Goal: Information Seeking & Learning: Learn about a topic

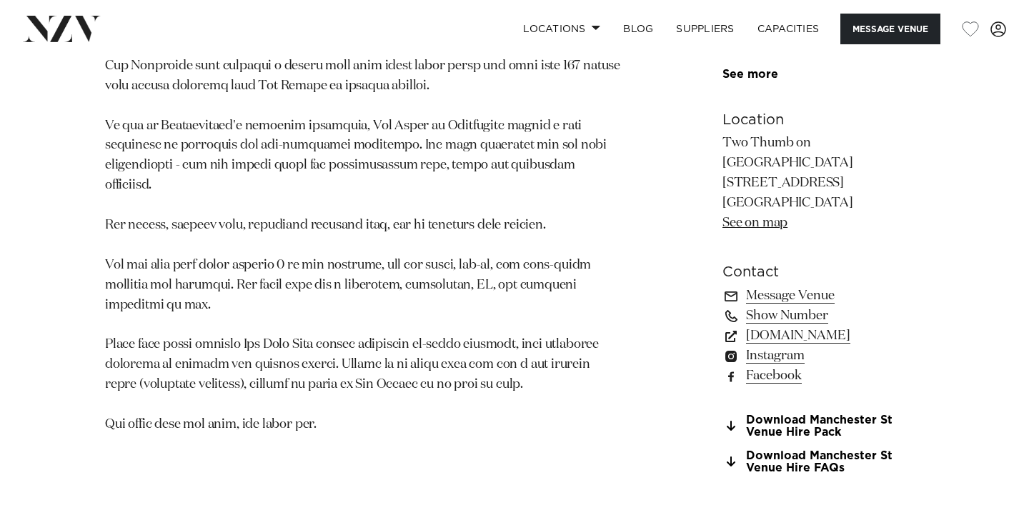
scroll to position [942, 0]
click at [743, 417] on link "Download Manchester St Venue Hire Pack" at bounding box center [823, 427] width 202 height 24
click at [758, 451] on link "Download Manchester St Venue Hire FAQs" at bounding box center [823, 463] width 202 height 24
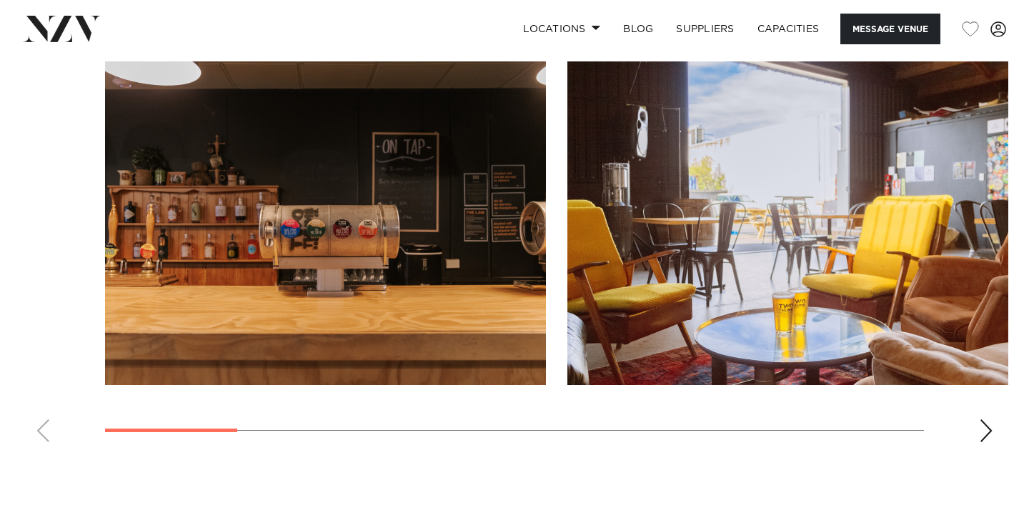
scroll to position [1460, 0]
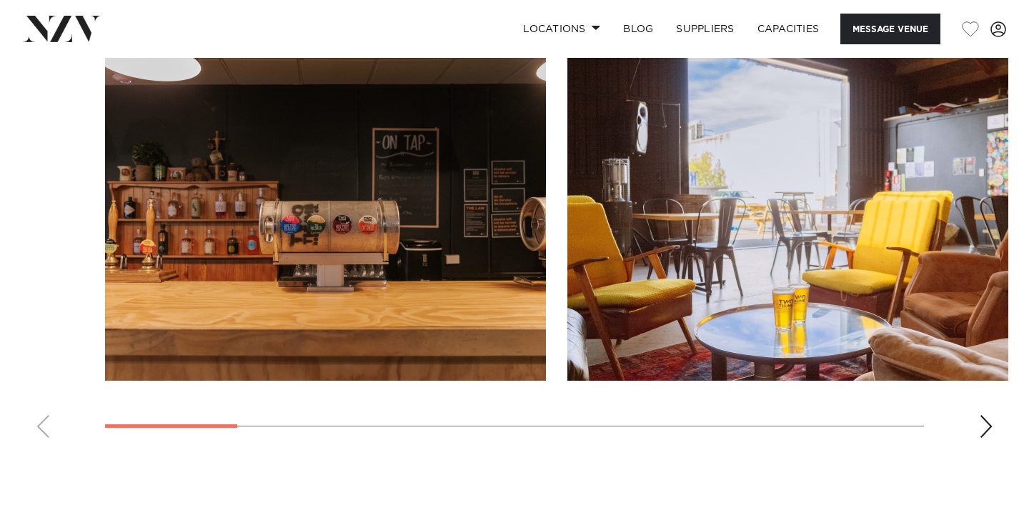
click at [988, 415] on div "Next slide" at bounding box center [986, 426] width 14 height 23
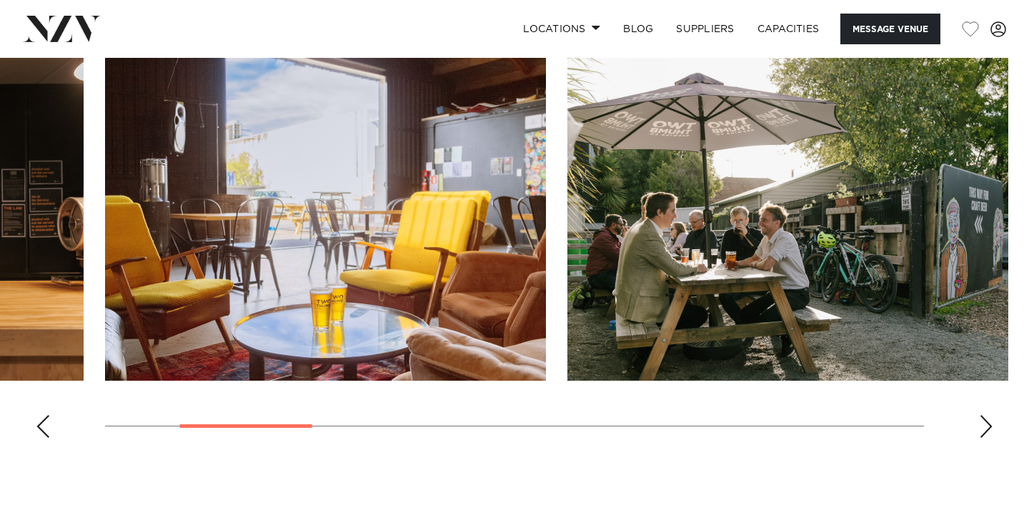
click at [988, 415] on div "Next slide" at bounding box center [986, 426] width 14 height 23
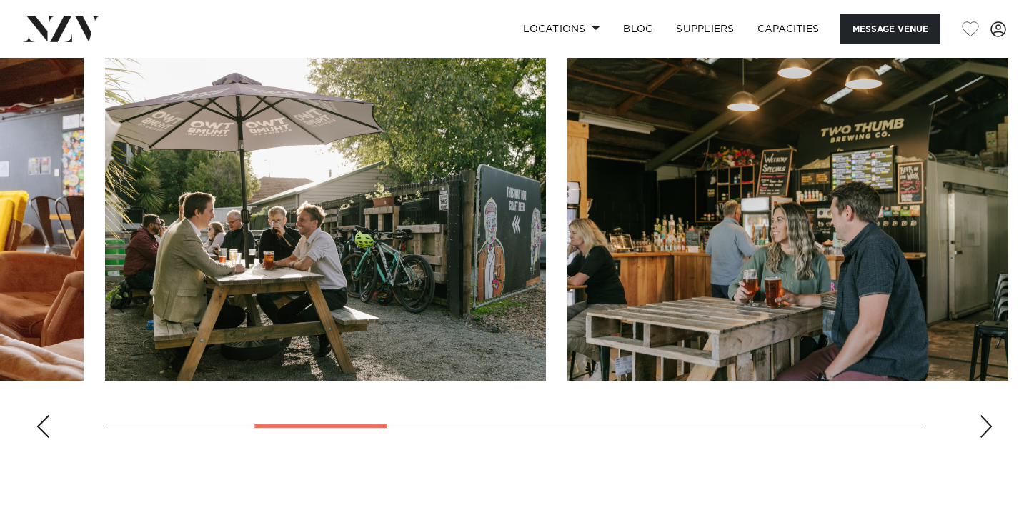
click at [988, 415] on div "Next slide" at bounding box center [986, 426] width 14 height 23
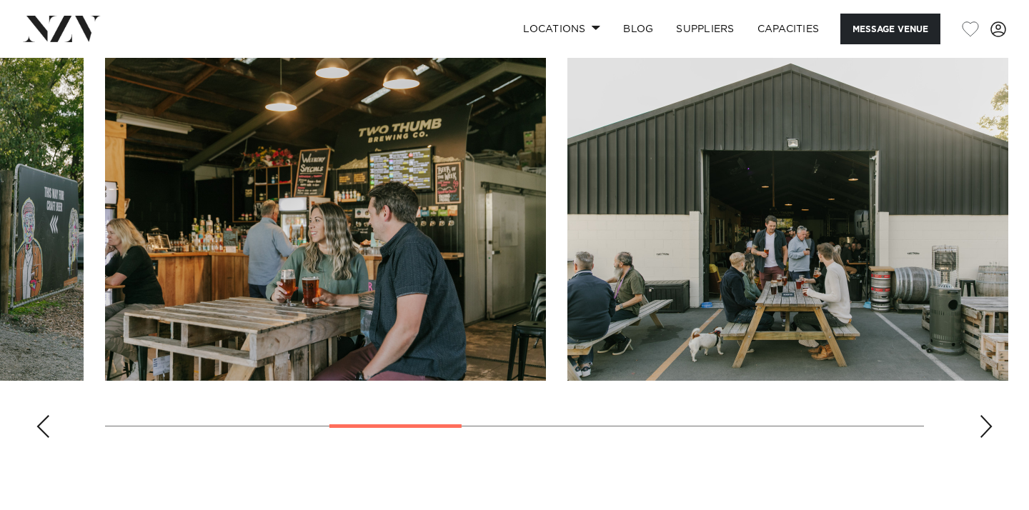
click at [988, 415] on div "Next slide" at bounding box center [986, 426] width 14 height 23
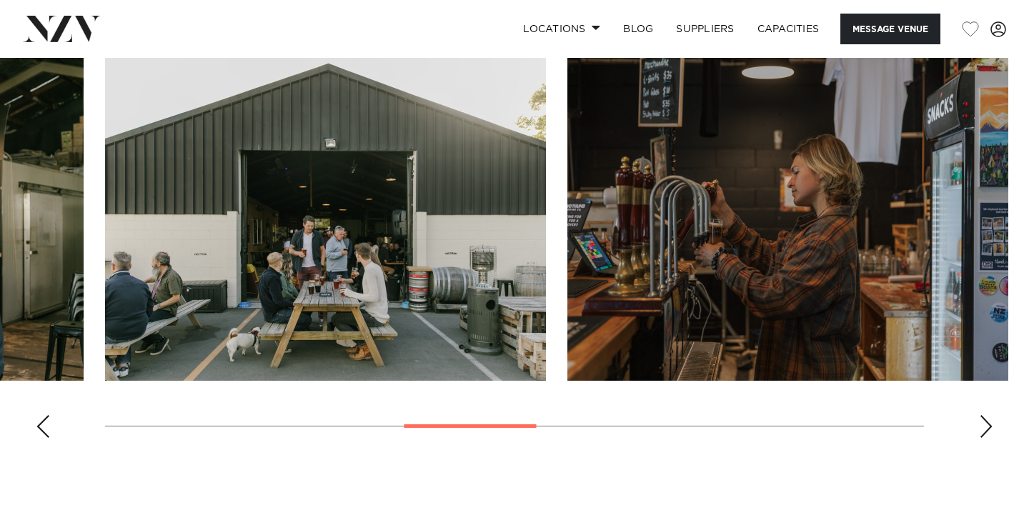
click at [988, 415] on div "Next slide" at bounding box center [986, 426] width 14 height 23
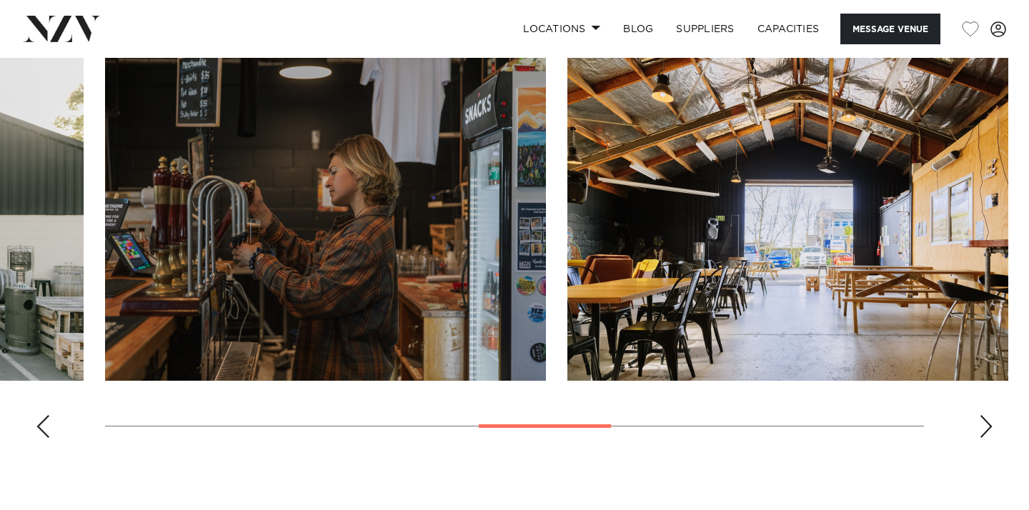
click at [988, 415] on div "Next slide" at bounding box center [986, 426] width 14 height 23
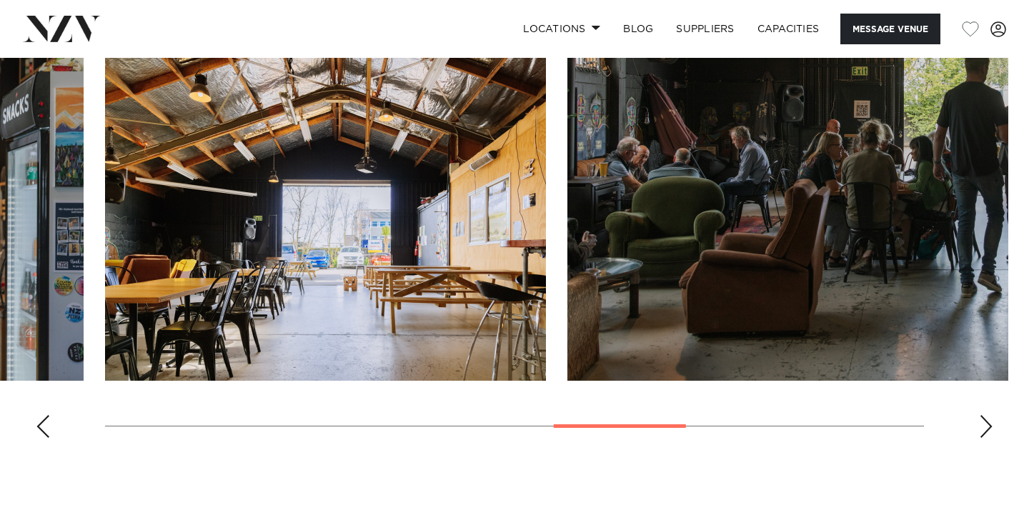
click at [988, 415] on div "Next slide" at bounding box center [986, 426] width 14 height 23
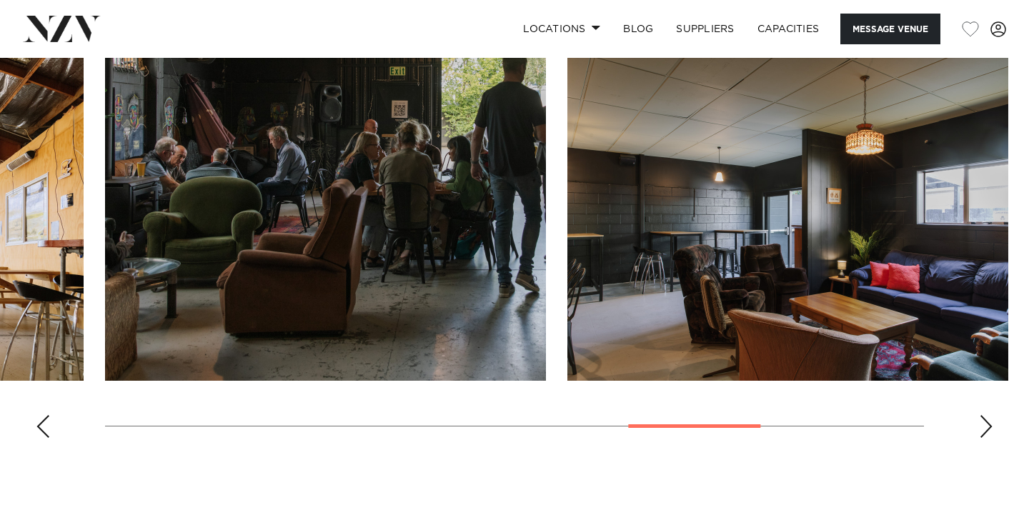
click at [980, 415] on div "Next slide" at bounding box center [986, 426] width 14 height 23
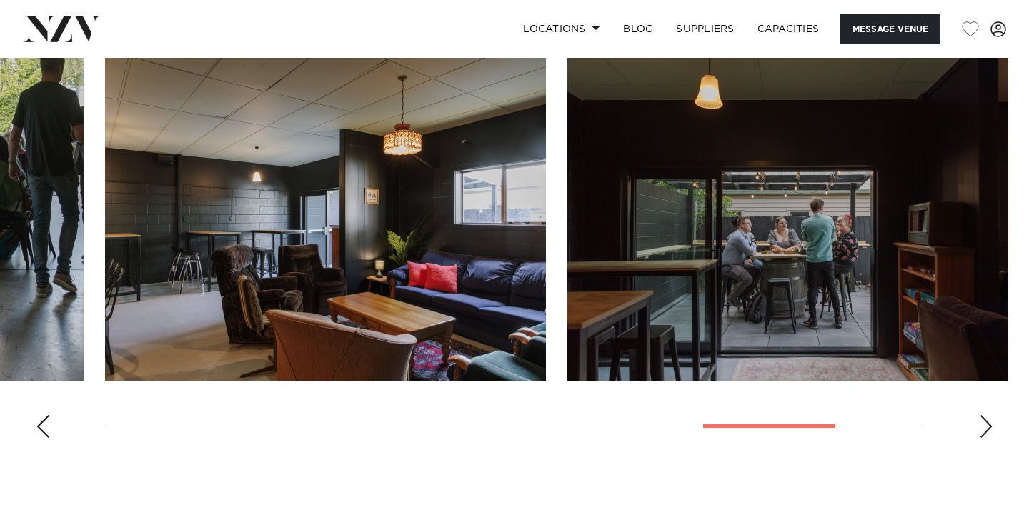
click at [983, 415] on div "Next slide" at bounding box center [986, 426] width 14 height 23
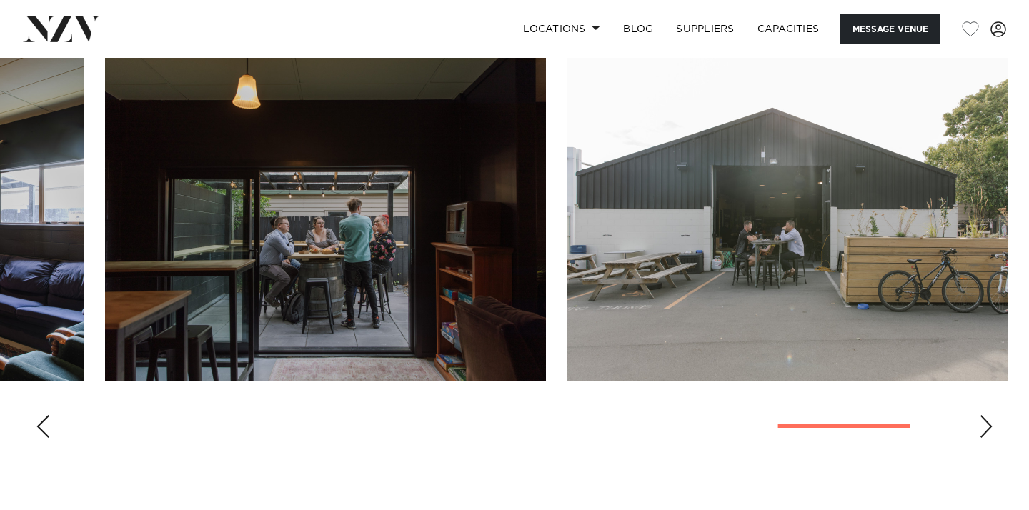
click at [983, 415] on div "Next slide" at bounding box center [986, 426] width 14 height 23
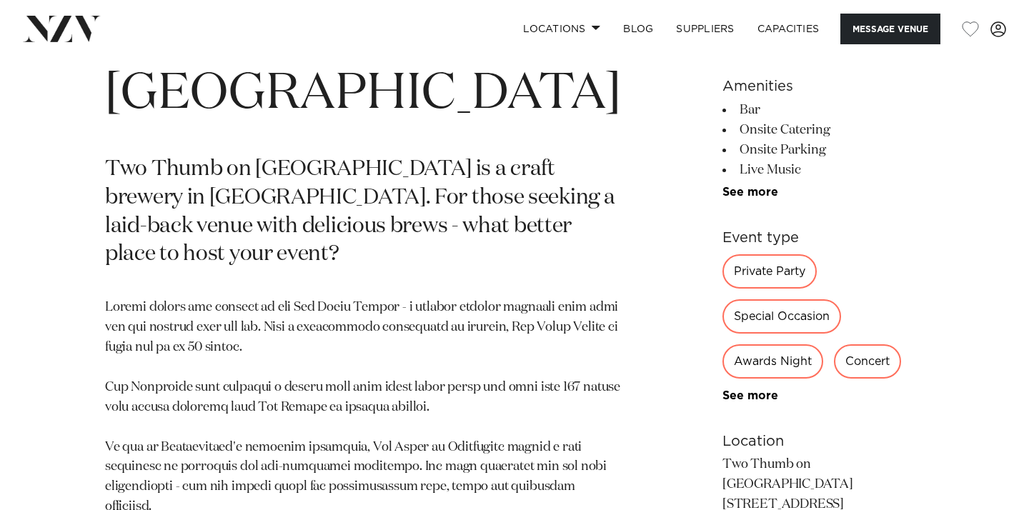
scroll to position [620, 0]
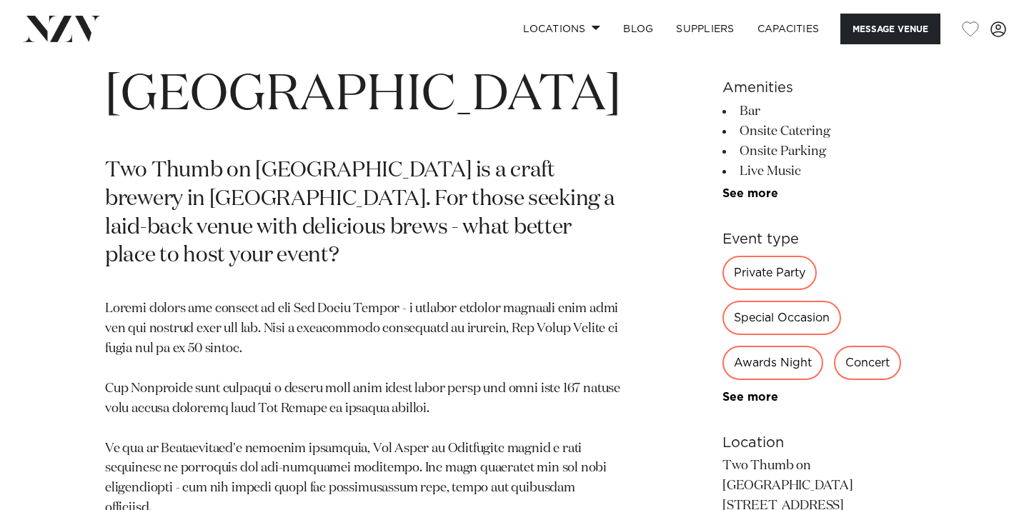
click at [79, 31] on img at bounding box center [62, 29] width 78 height 26
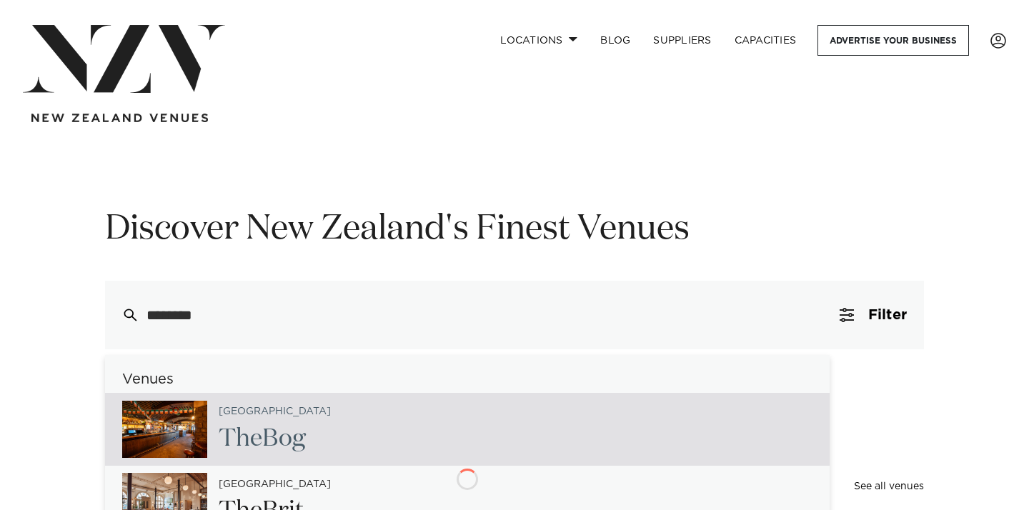
type input "*********"
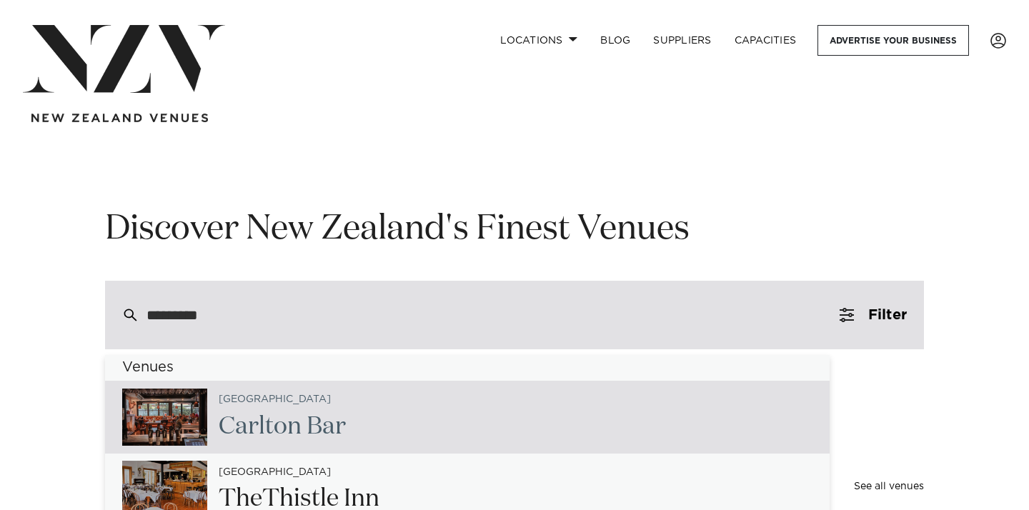
scroll to position [9, 0]
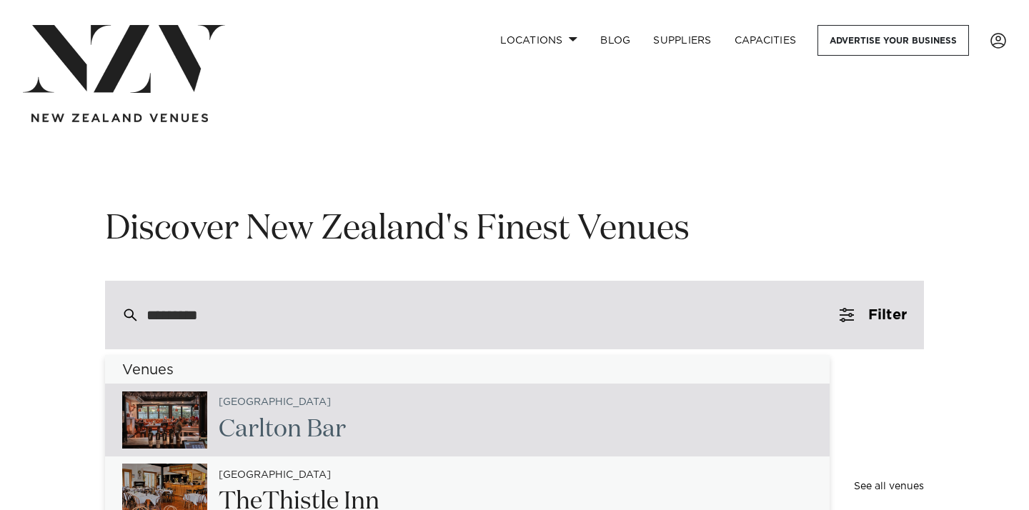
click at [466, 411] on div "Christchurch Carlt on Bar" at bounding box center [467, 420] width 725 height 73
type input "**********"
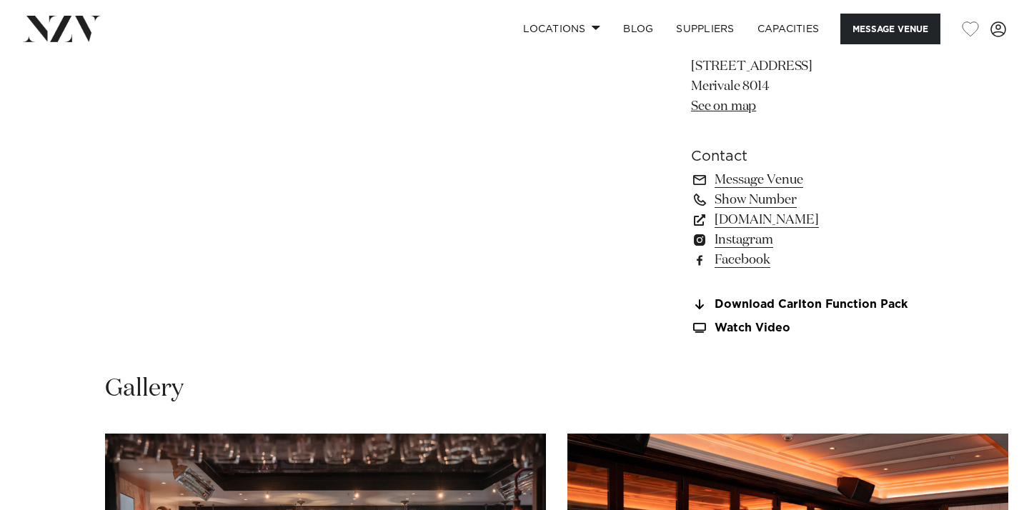
scroll to position [1023, 0]
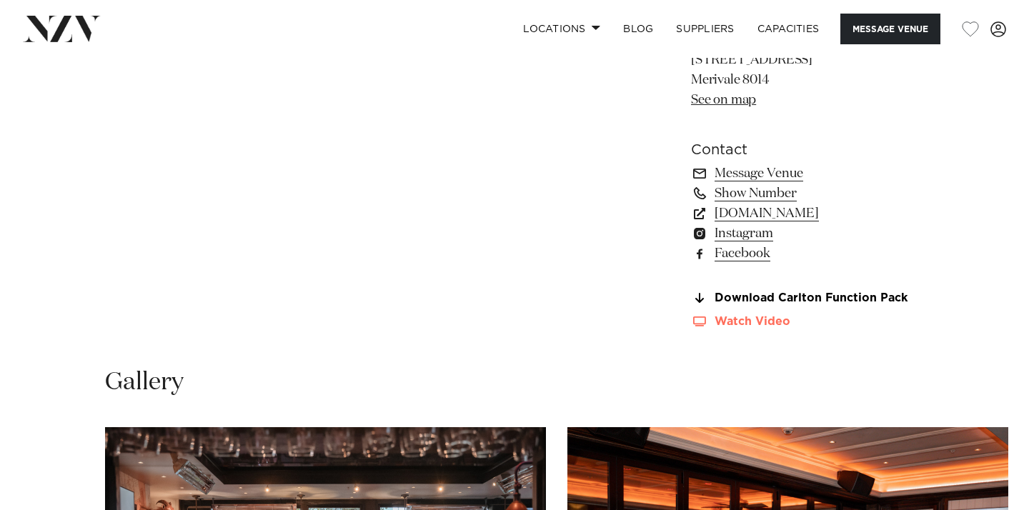
click at [750, 322] on link "Watch Video" at bounding box center [807, 322] width 233 height 12
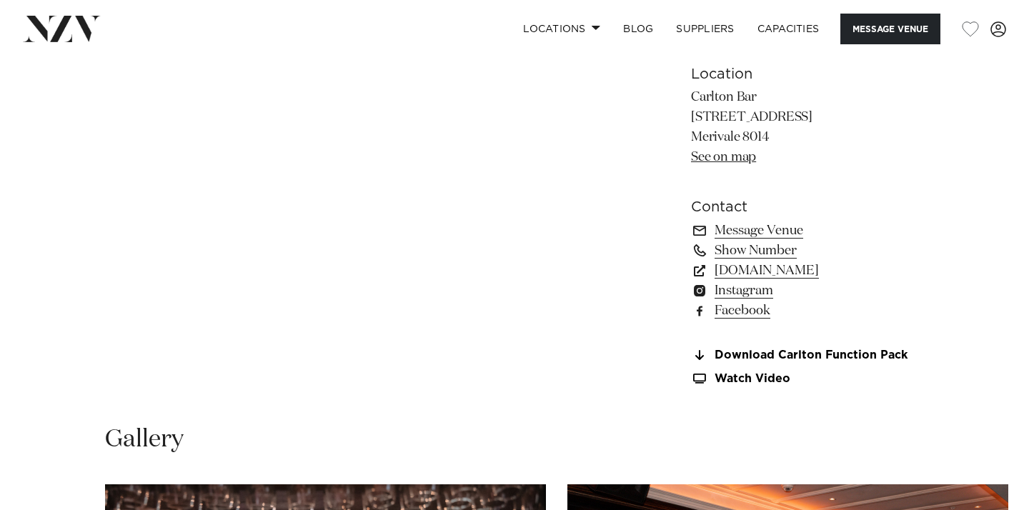
scroll to position [973, 0]
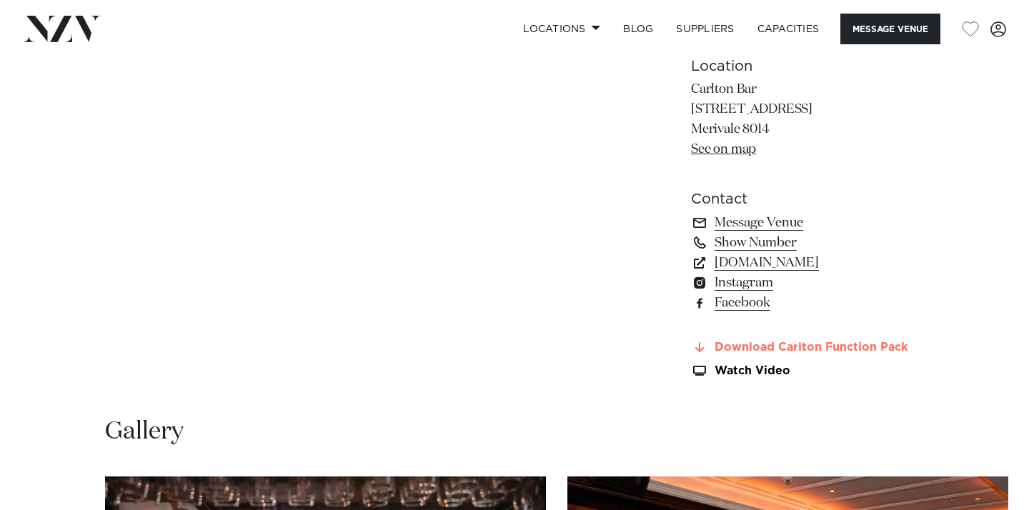
click at [850, 352] on link "Download Carlton Function Pack" at bounding box center [807, 348] width 233 height 13
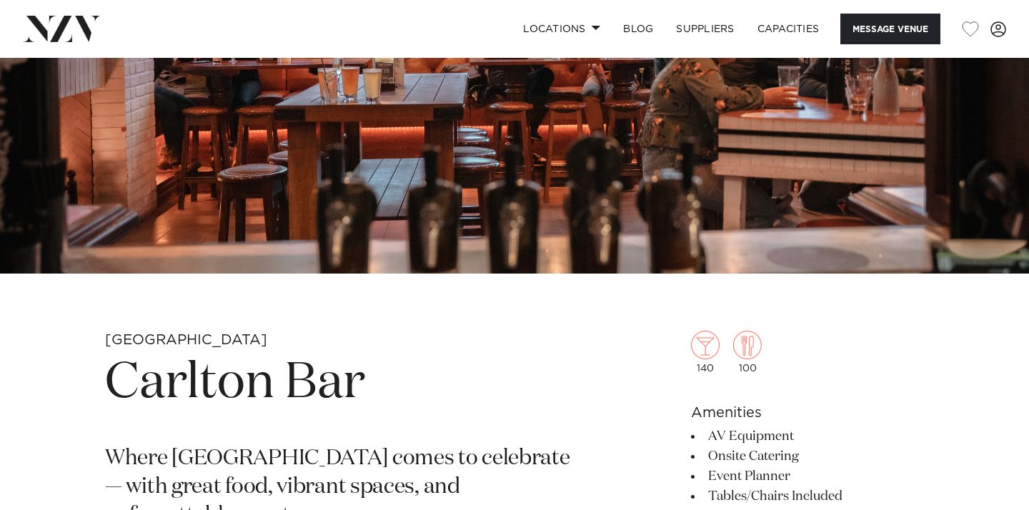
scroll to position [0, 0]
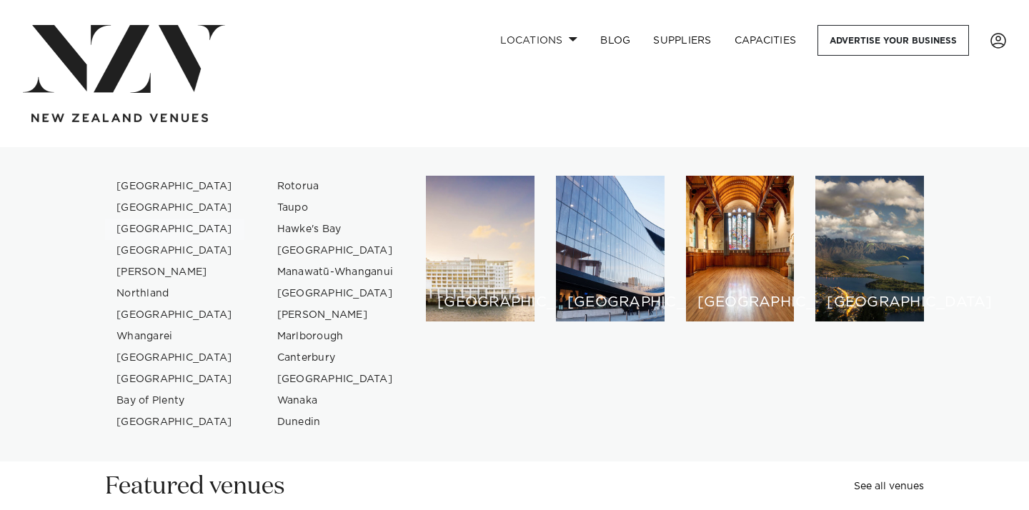
click at [176, 232] on link "[GEOGRAPHIC_DATA]" at bounding box center [174, 229] width 139 height 21
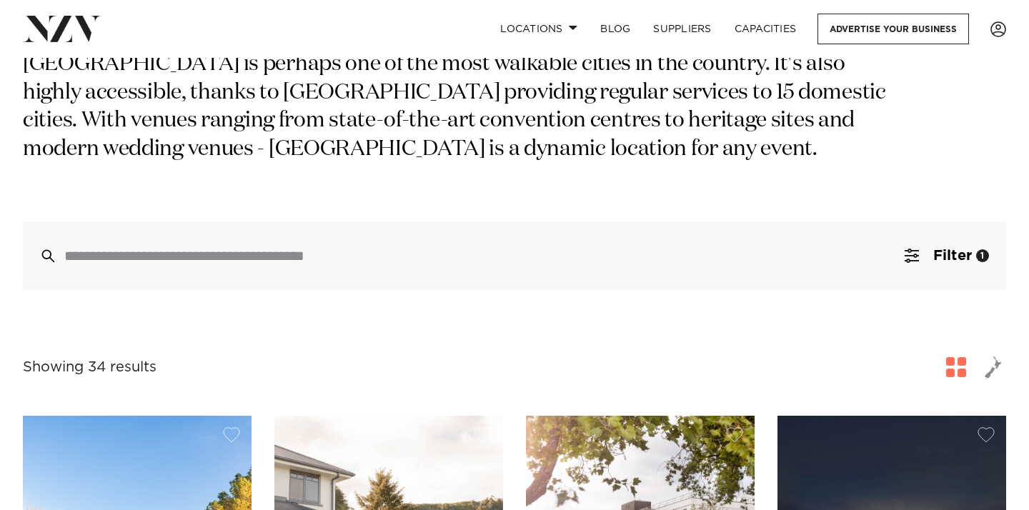
scroll to position [229, 0]
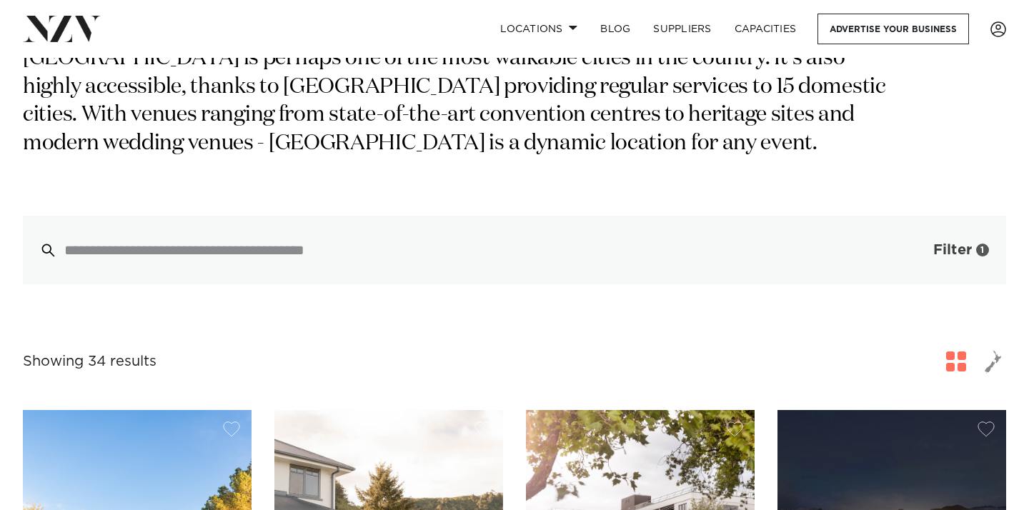
click at [972, 247] on button "Filter 1" at bounding box center [946, 250] width 119 height 69
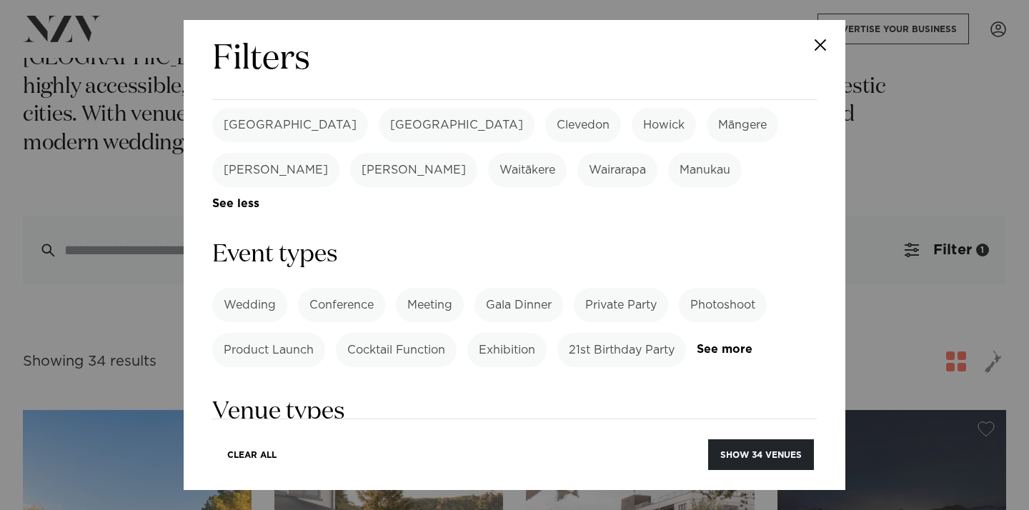
scroll to position [559, 0]
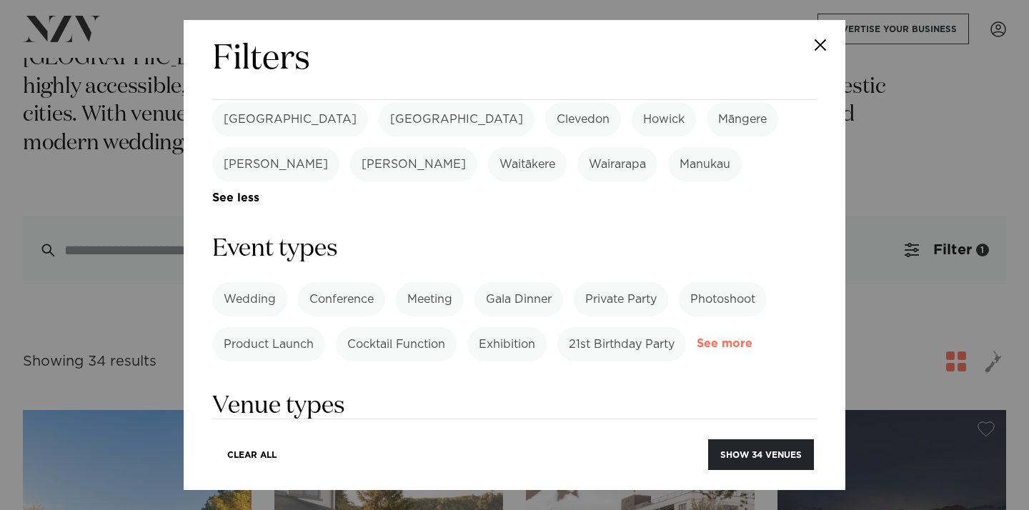
click at [706, 338] on link "See more" at bounding box center [752, 344] width 111 height 12
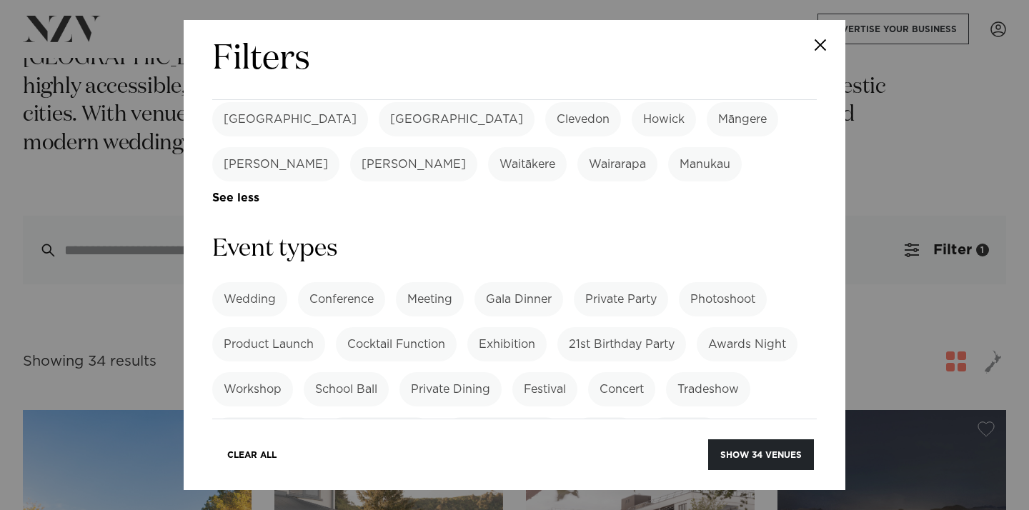
click at [627, 282] on label "Private Party" at bounding box center [621, 299] width 94 height 34
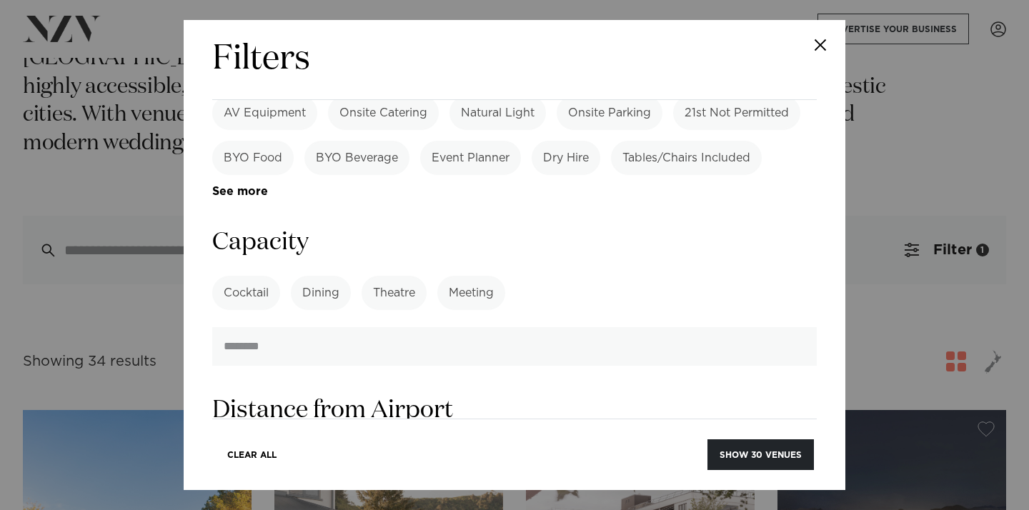
scroll to position [1200, 0]
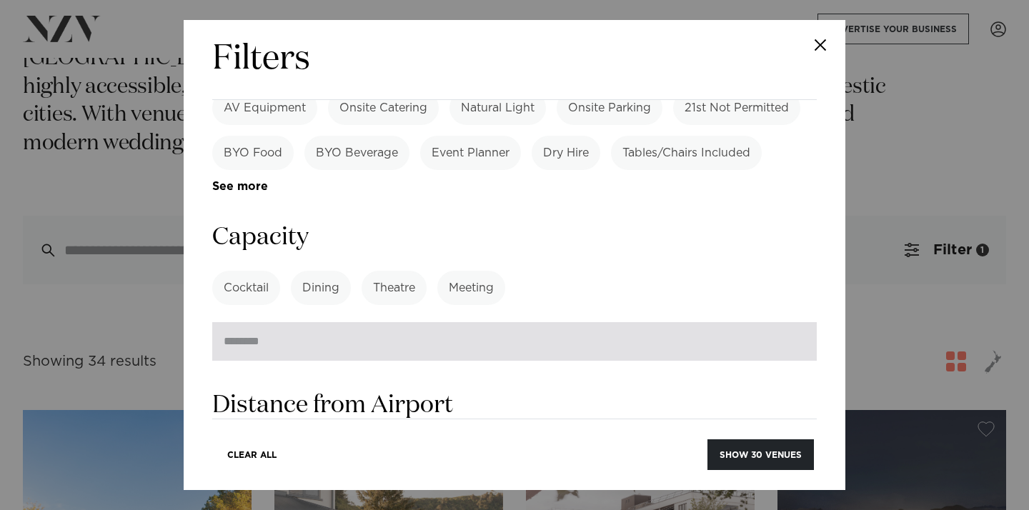
click at [588, 322] on input "number" at bounding box center [514, 341] width 605 height 39
type input "**"
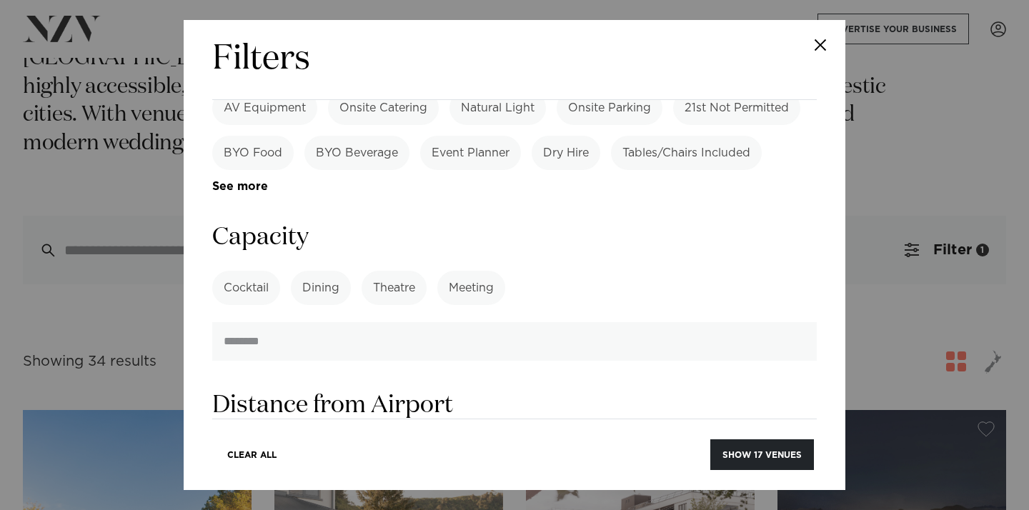
click at [672, 389] on h3 "Distance from Airport" at bounding box center [514, 405] width 605 height 32
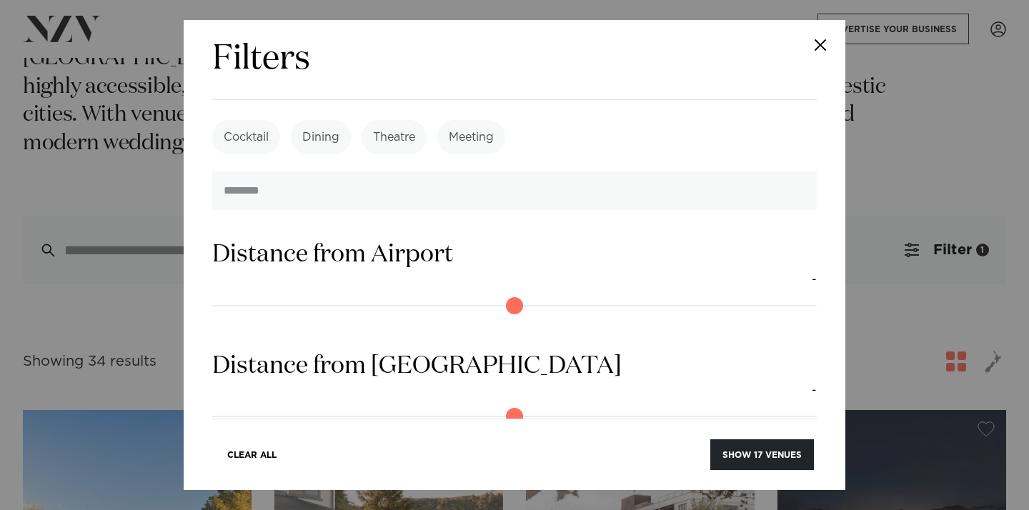
scroll to position [1463, 0]
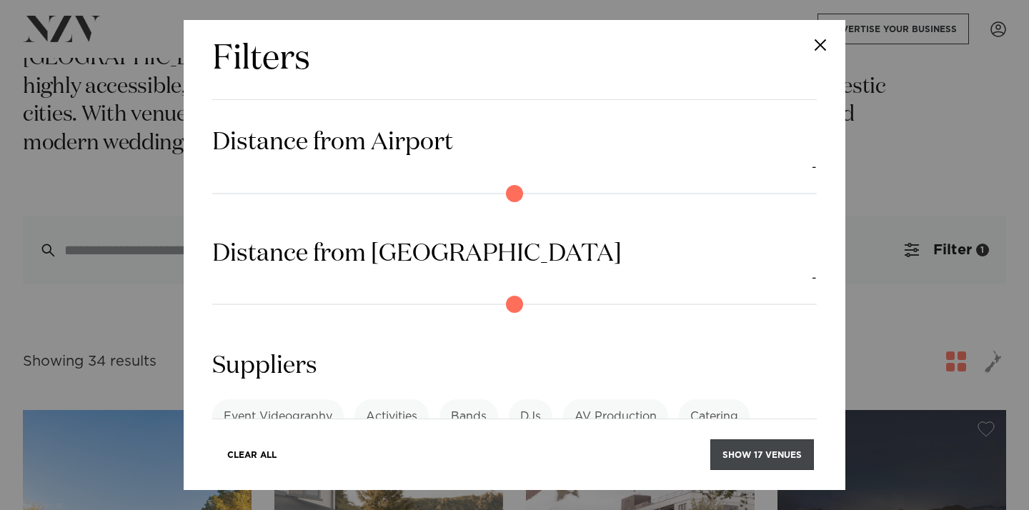
click at [765, 447] on button "Show 17 venues" at bounding box center [762, 454] width 104 height 31
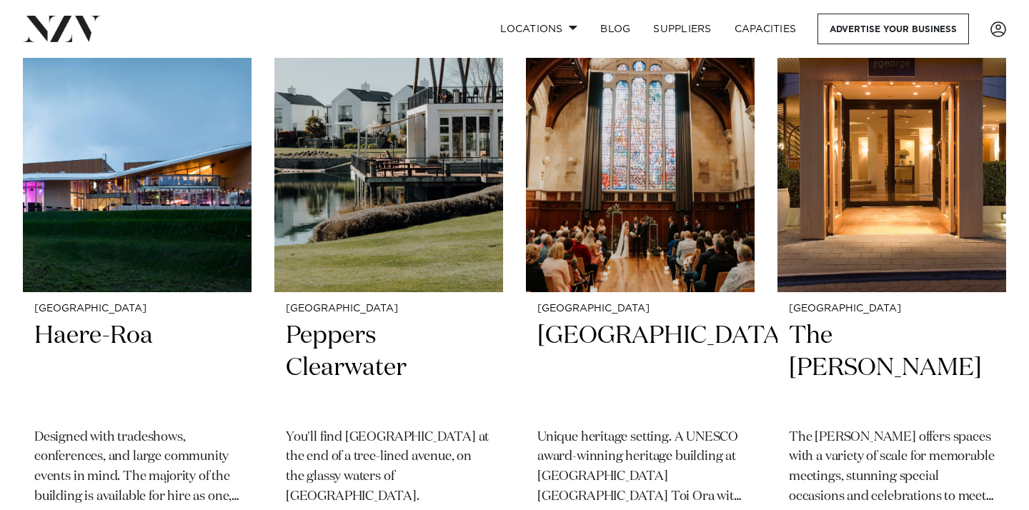
scroll to position [2370, 0]
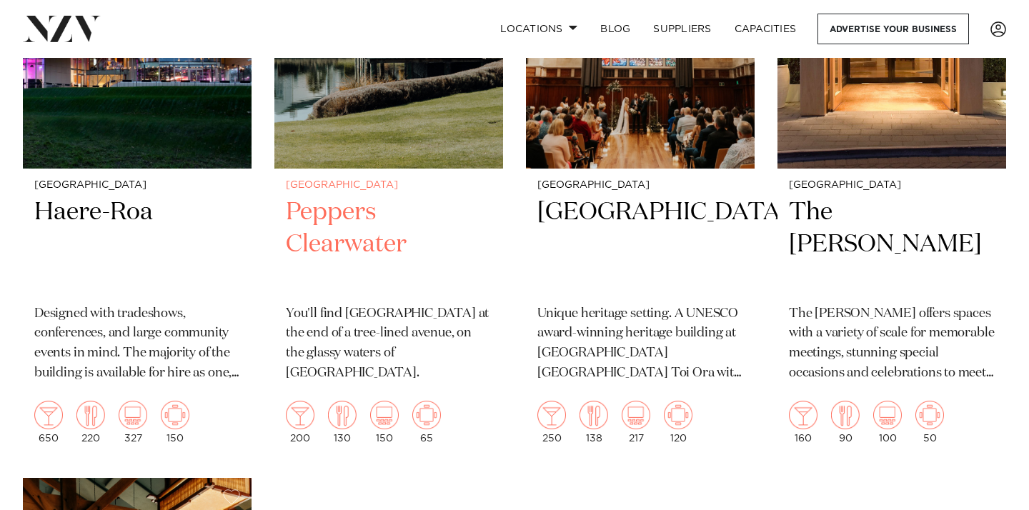
click at [324, 250] on h2 "Peppers Clearwater" at bounding box center [389, 245] width 206 height 96
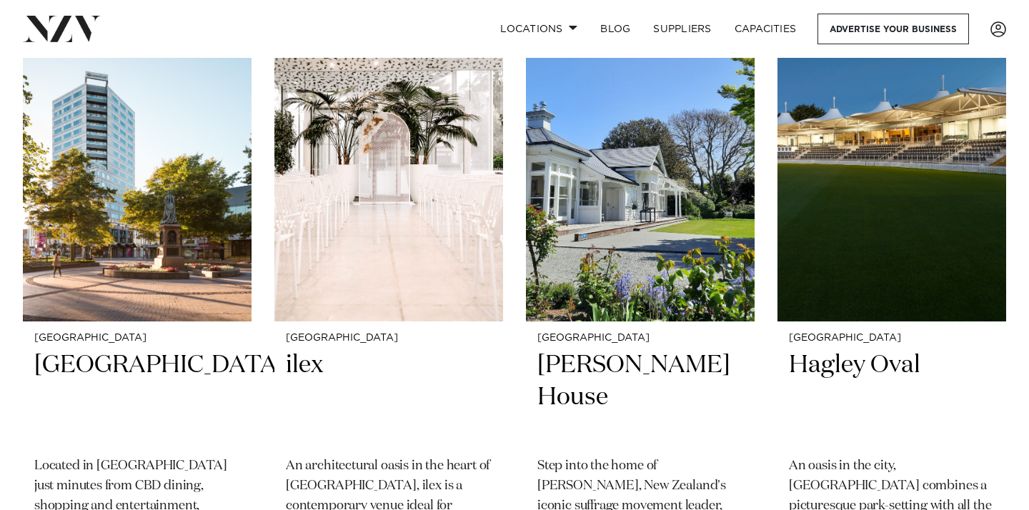
scroll to position [980, 0]
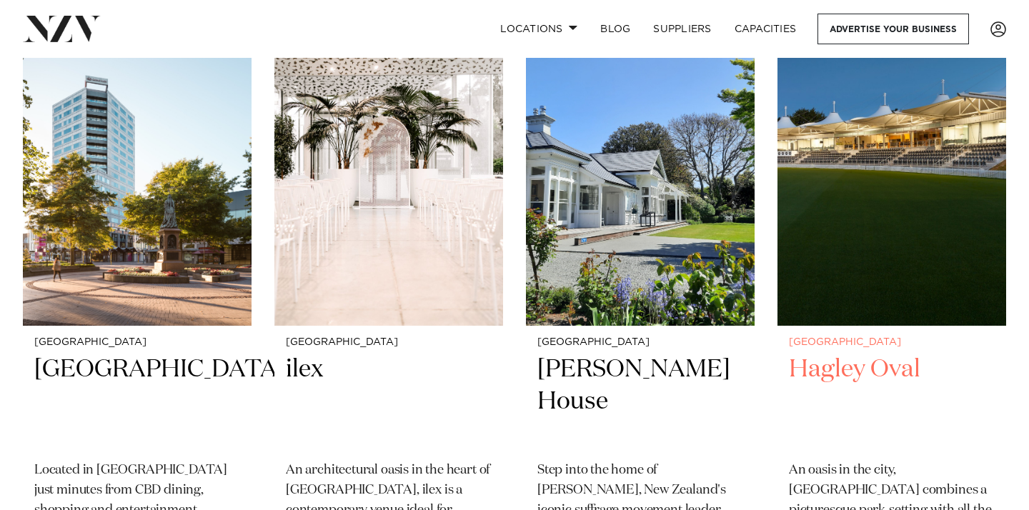
click at [814, 238] on img at bounding box center [891, 172] width 229 height 307
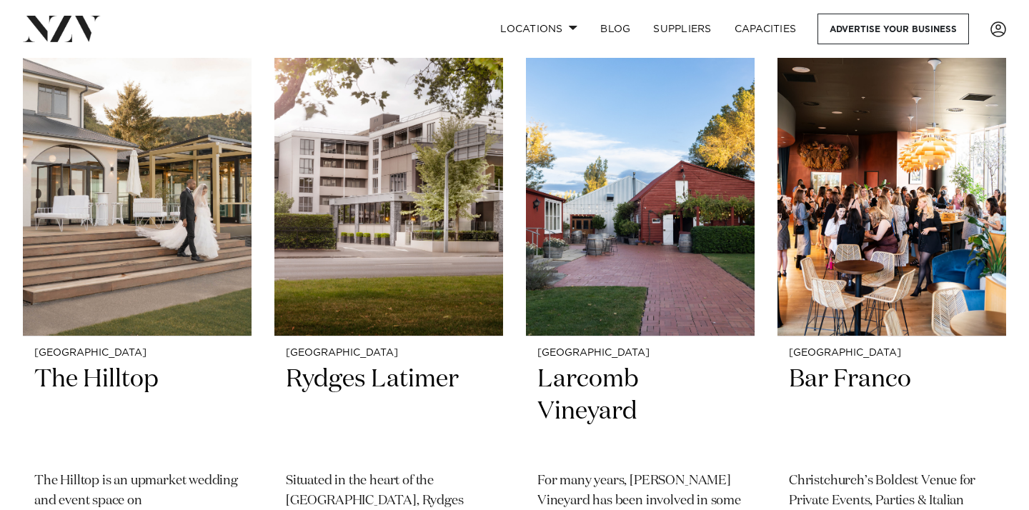
scroll to position [348, 0]
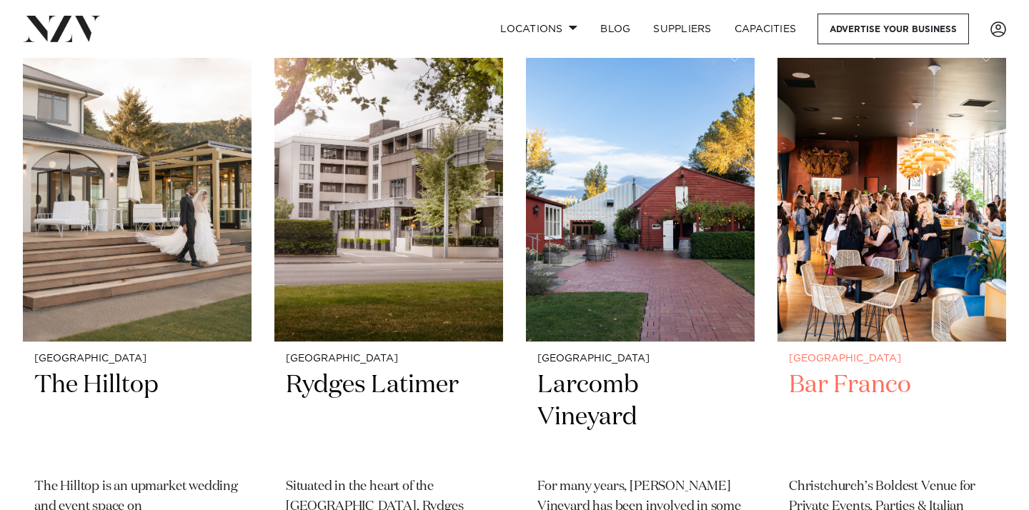
click at [867, 308] on img at bounding box center [891, 188] width 229 height 307
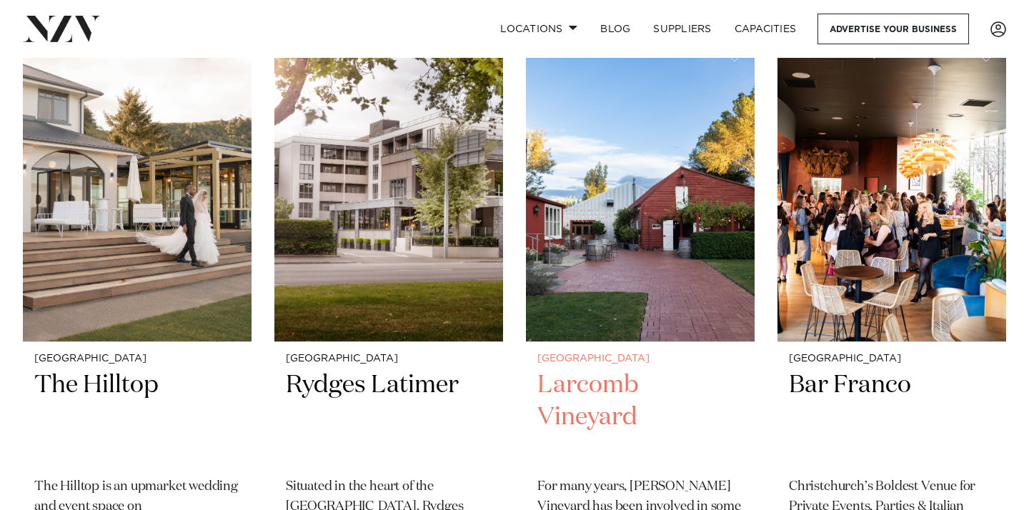
click at [635, 313] on img at bounding box center [640, 188] width 229 height 307
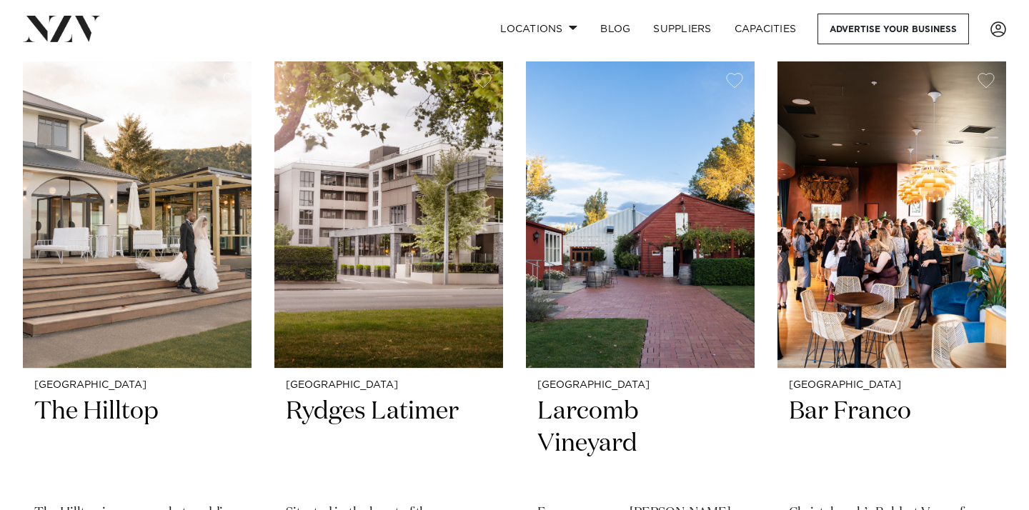
scroll to position [0, 0]
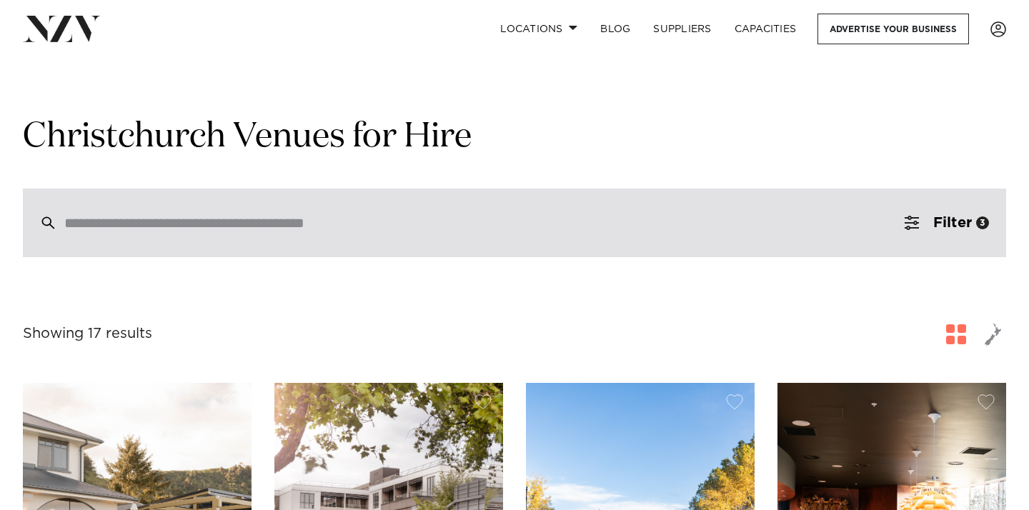
click at [413, 249] on div at bounding box center [514, 223] width 983 height 69
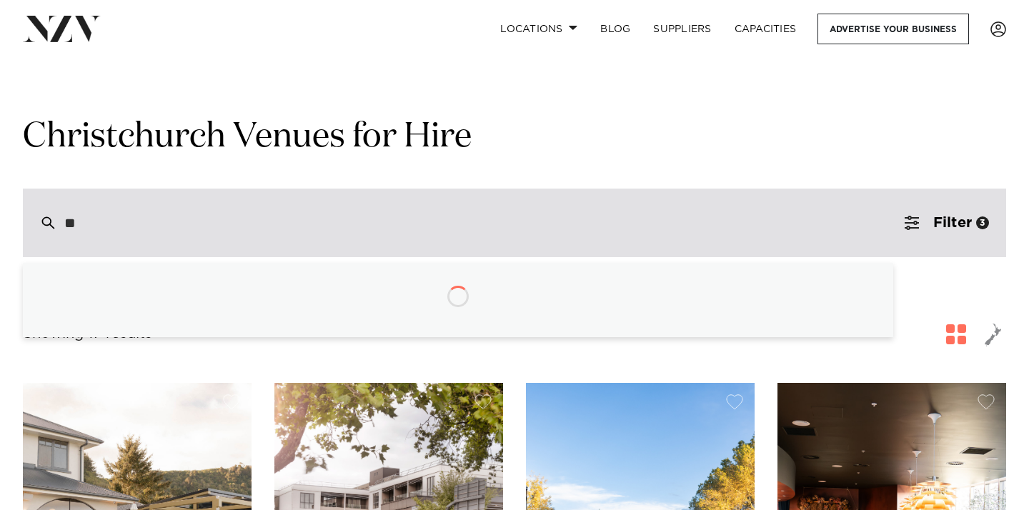
type input "*"
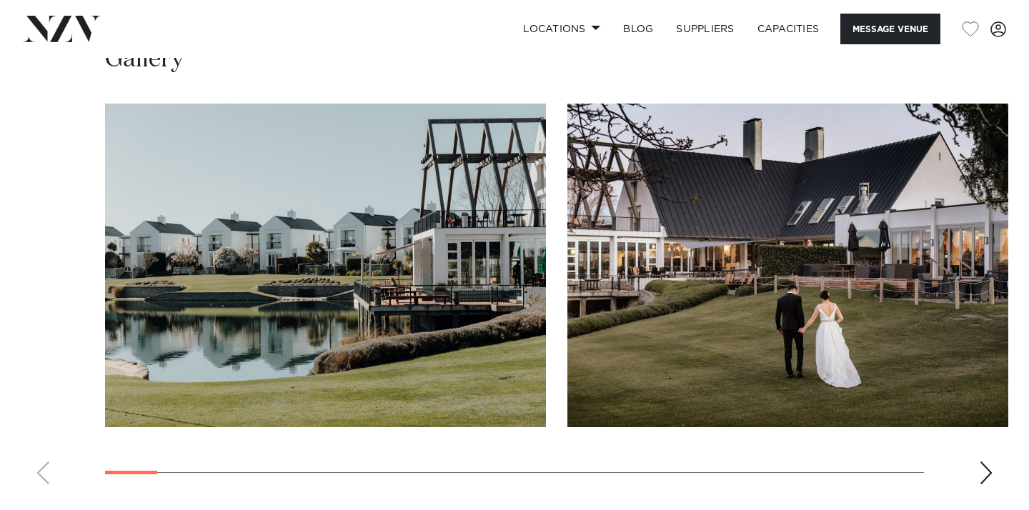
scroll to position [1268, 0]
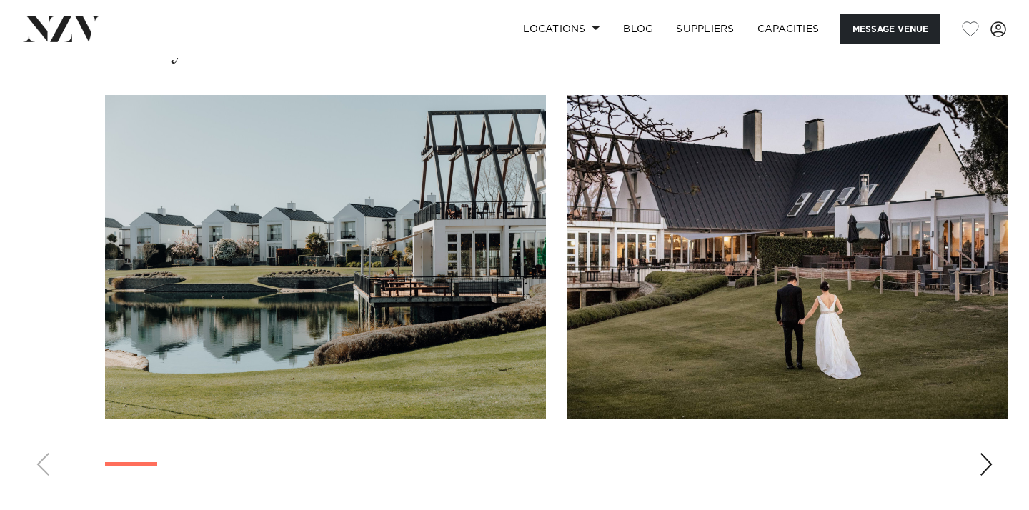
click at [985, 467] on div "Next slide" at bounding box center [986, 464] width 14 height 23
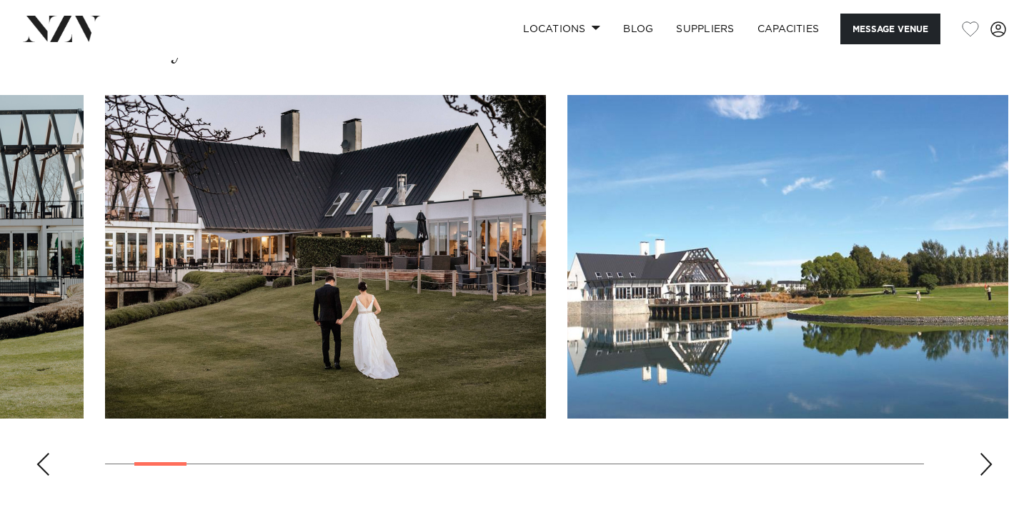
click at [985, 467] on div "Next slide" at bounding box center [986, 464] width 14 height 23
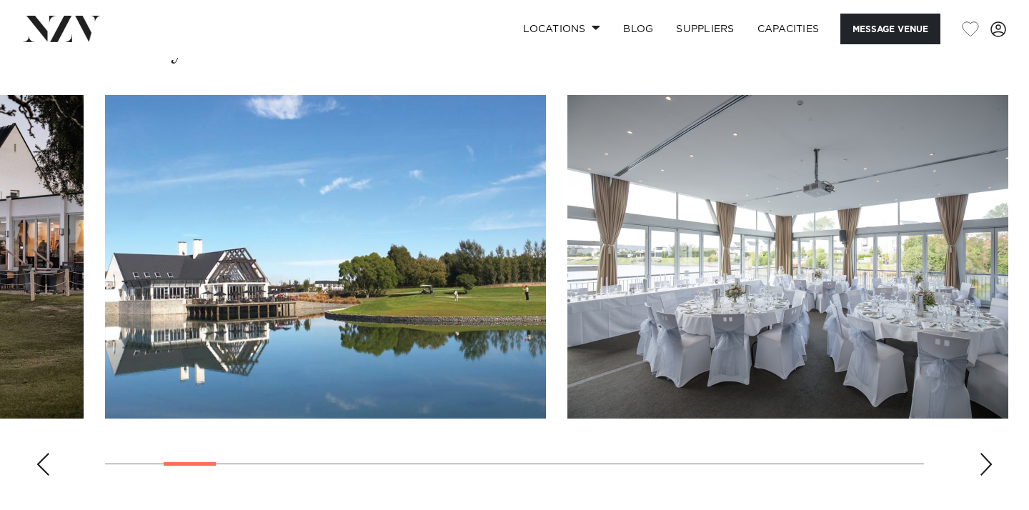
click at [985, 467] on div "Next slide" at bounding box center [986, 464] width 14 height 23
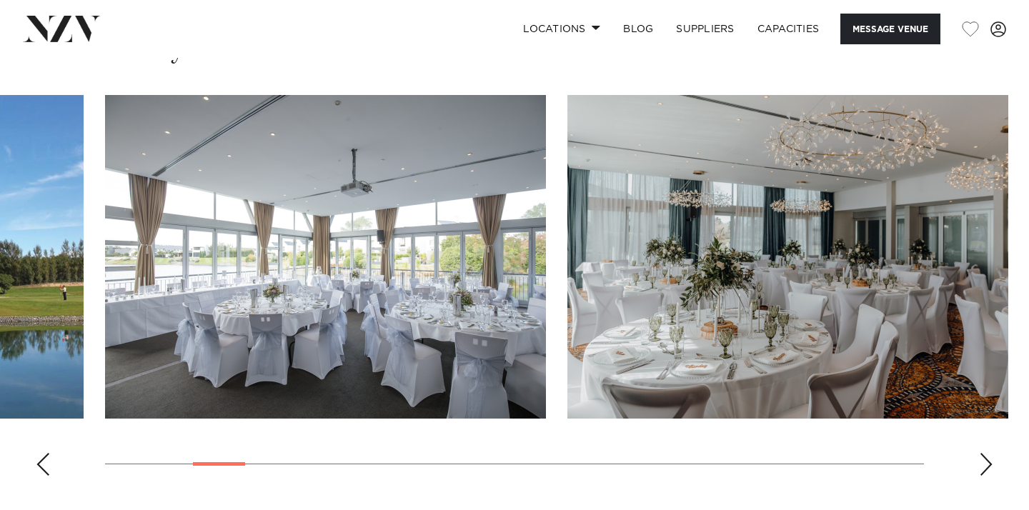
click at [985, 467] on div "Next slide" at bounding box center [986, 464] width 14 height 23
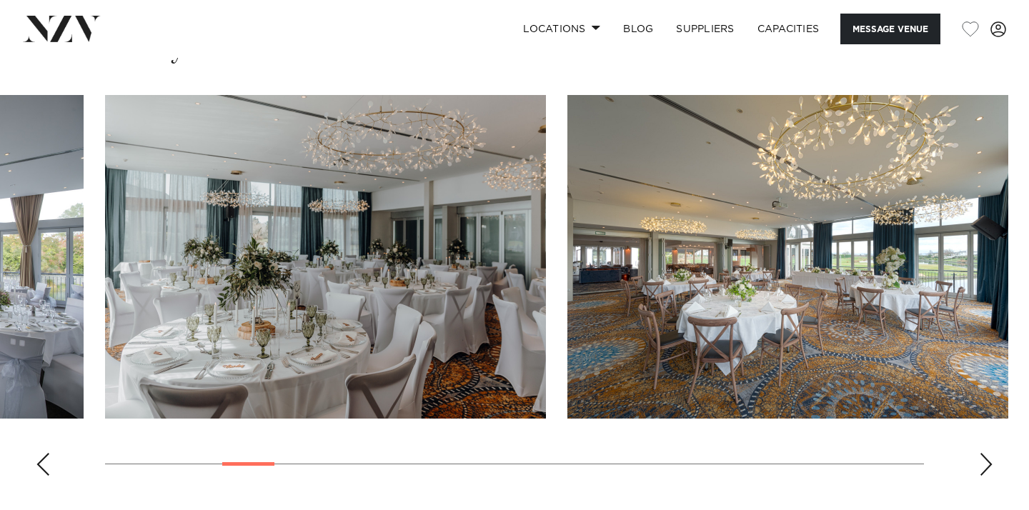
click at [985, 467] on div "Next slide" at bounding box center [986, 464] width 14 height 23
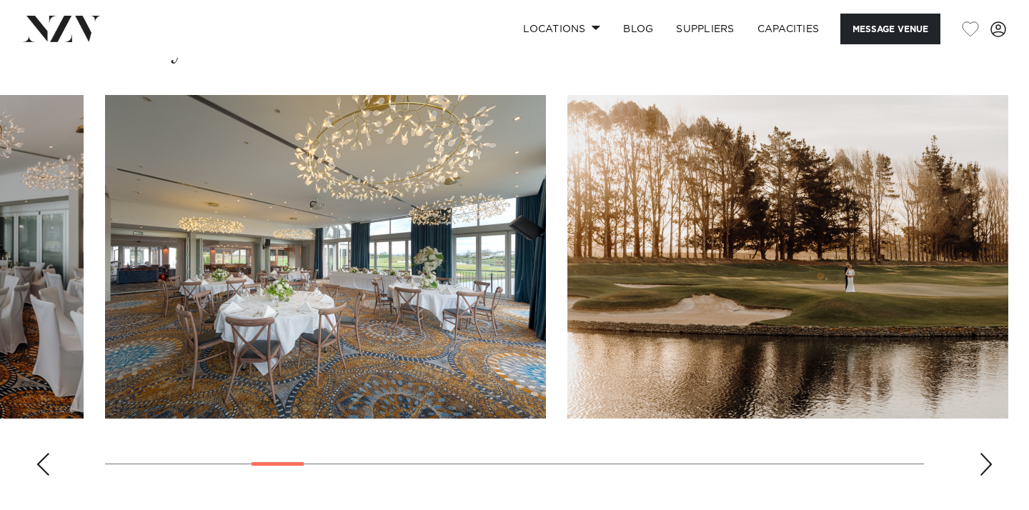
click at [985, 467] on div "Next slide" at bounding box center [986, 464] width 14 height 23
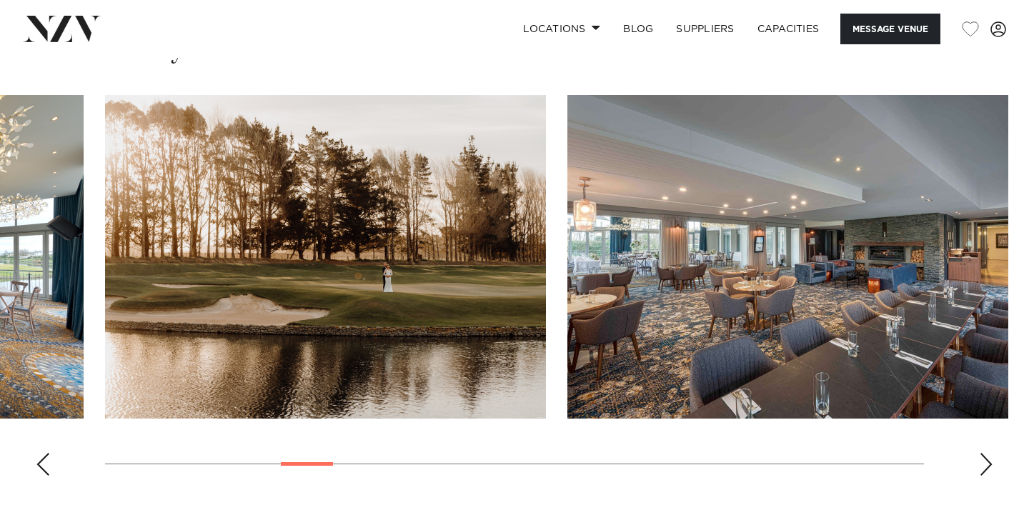
click at [985, 467] on div "Next slide" at bounding box center [986, 464] width 14 height 23
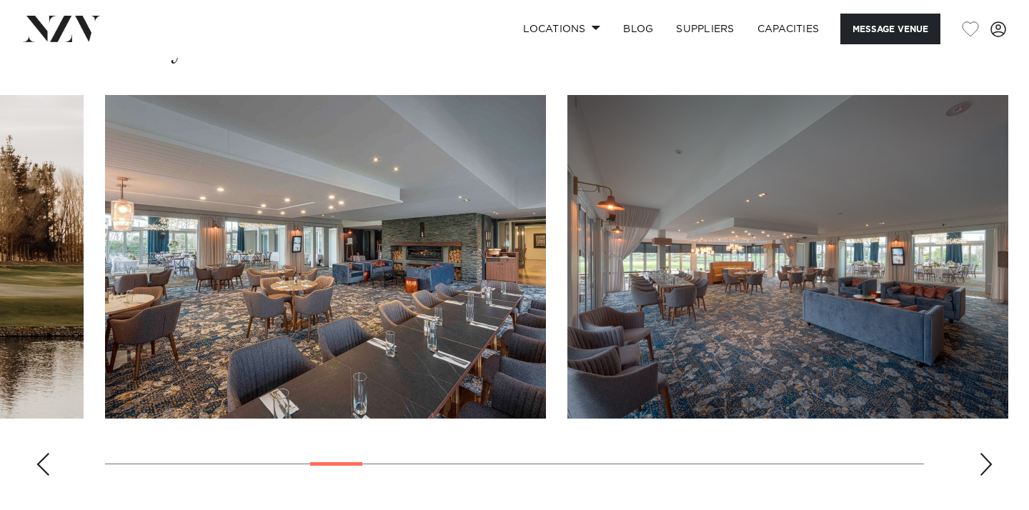
click at [985, 467] on div "Next slide" at bounding box center [986, 464] width 14 height 23
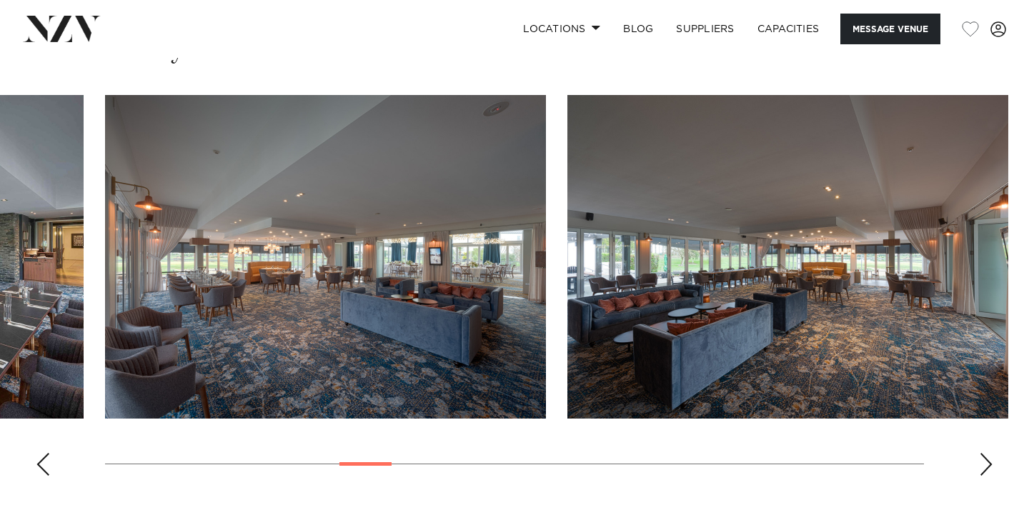
click at [985, 467] on div "Next slide" at bounding box center [986, 464] width 14 height 23
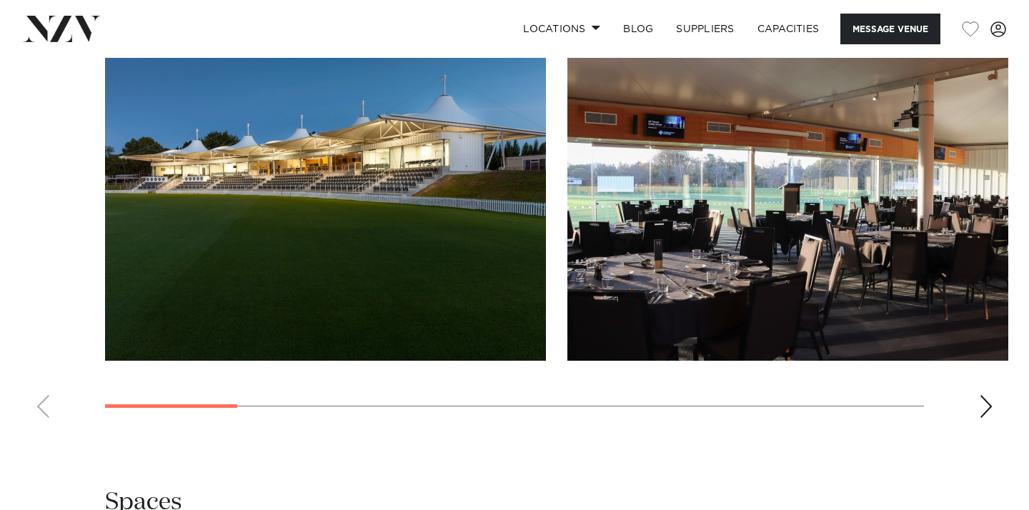
scroll to position [1521, 0]
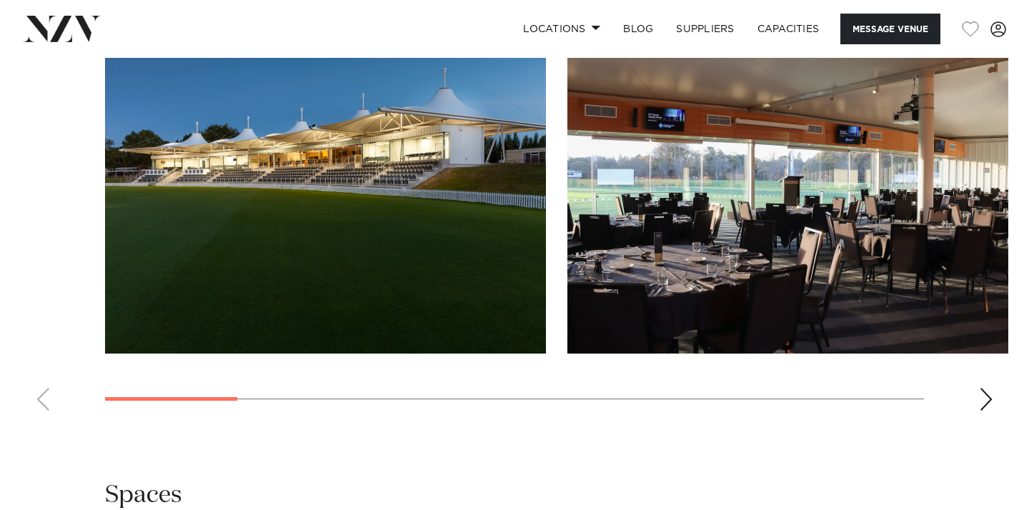
click at [982, 407] on div "Next slide" at bounding box center [986, 399] width 14 height 23
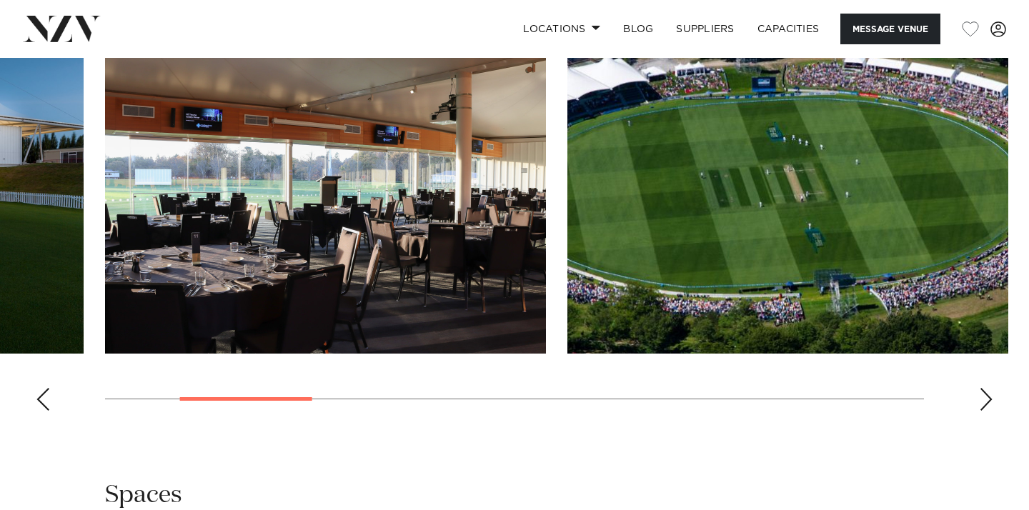
click at [985, 407] on div "Next slide" at bounding box center [986, 399] width 14 height 23
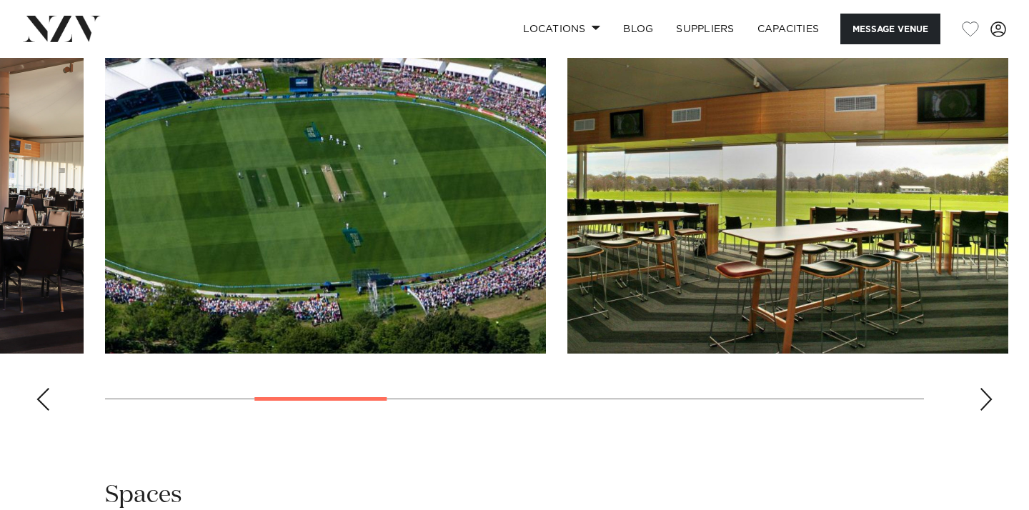
click at [986, 407] on div "Next slide" at bounding box center [986, 399] width 14 height 23
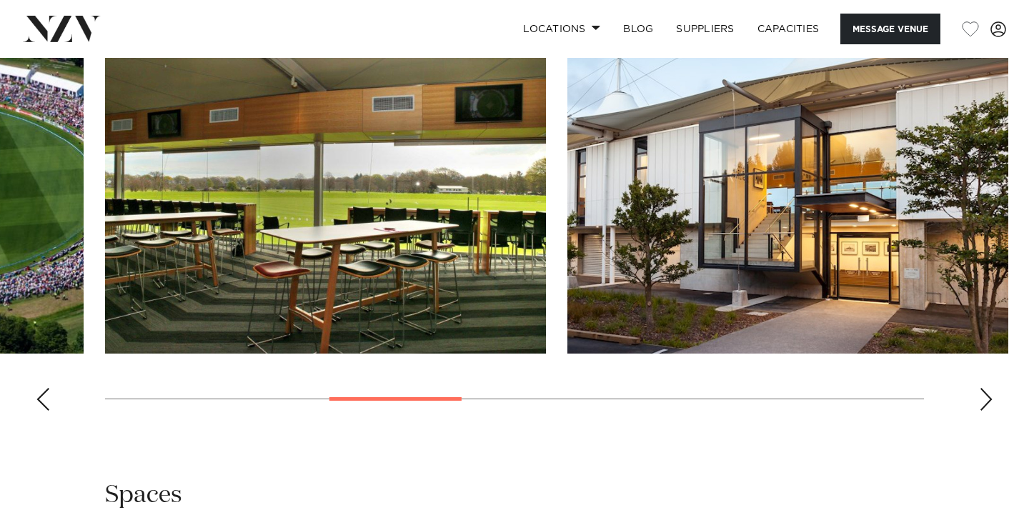
click at [986, 407] on div "Next slide" at bounding box center [986, 399] width 14 height 23
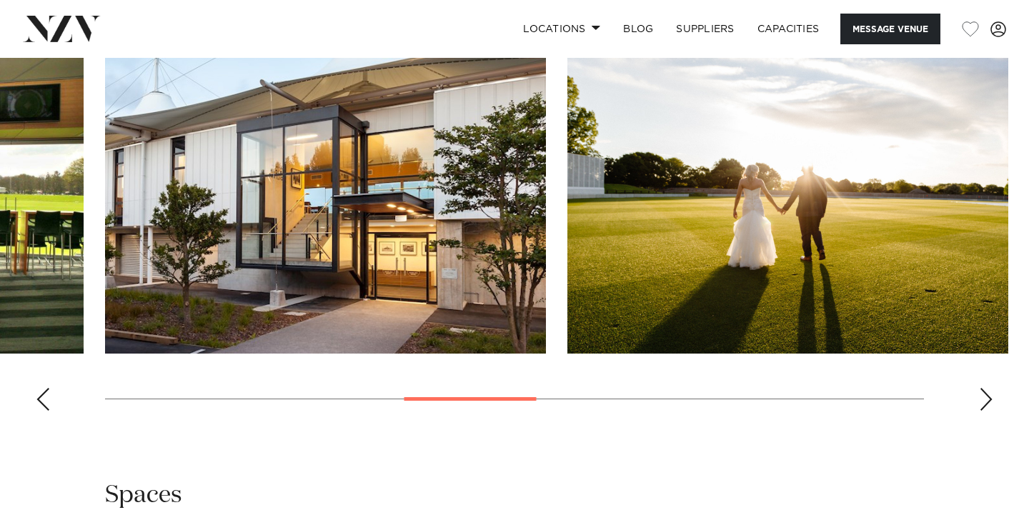
click at [986, 407] on div "Next slide" at bounding box center [986, 399] width 14 height 23
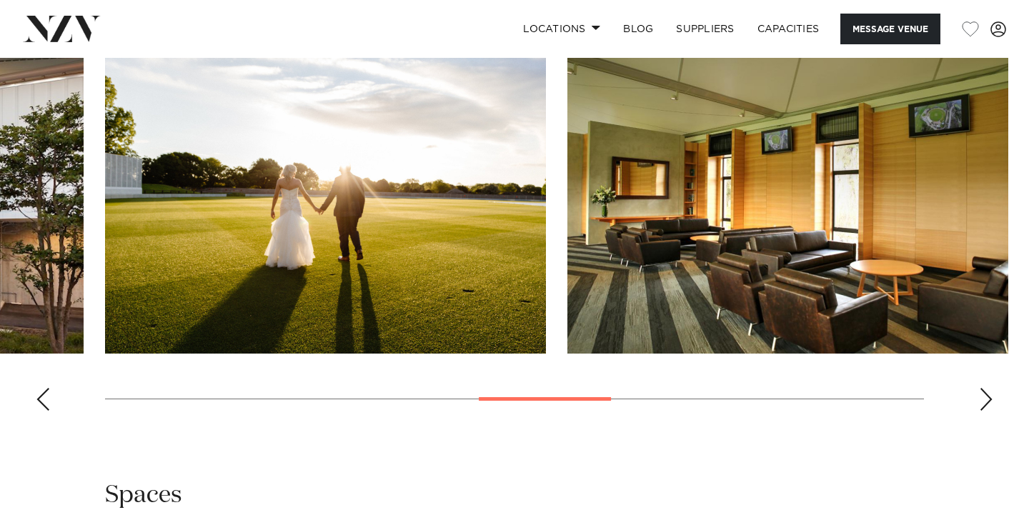
click at [986, 407] on div "Next slide" at bounding box center [986, 399] width 14 height 23
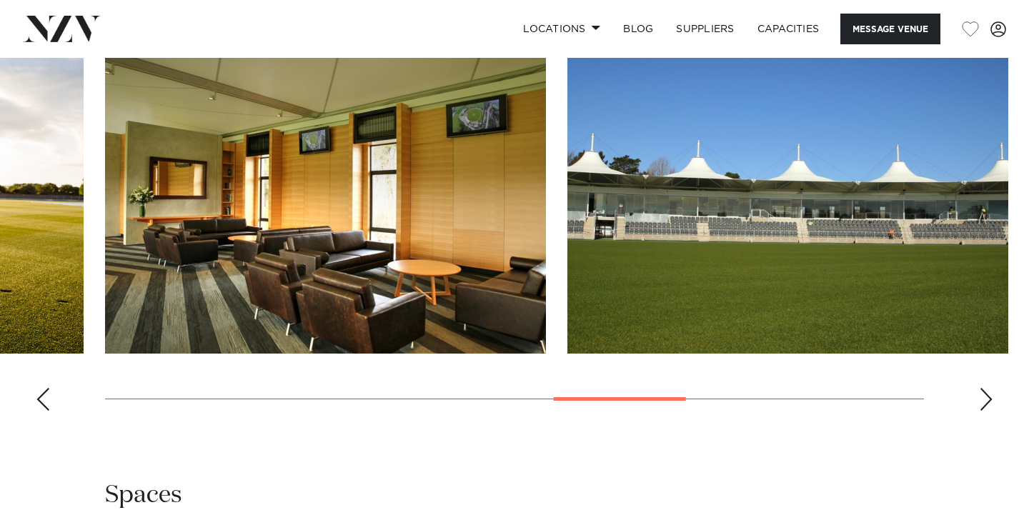
click at [986, 407] on div "Next slide" at bounding box center [986, 399] width 14 height 23
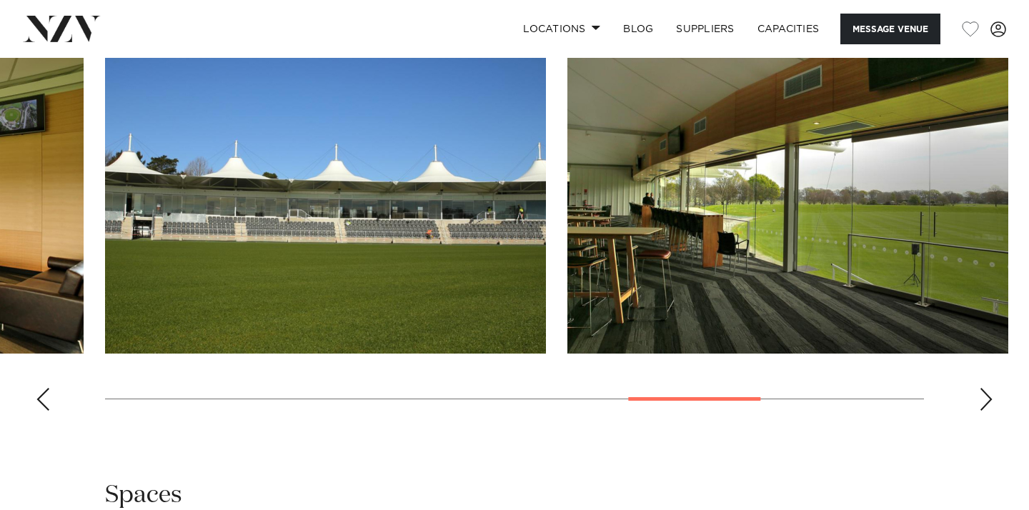
click at [986, 407] on div "Next slide" at bounding box center [986, 399] width 14 height 23
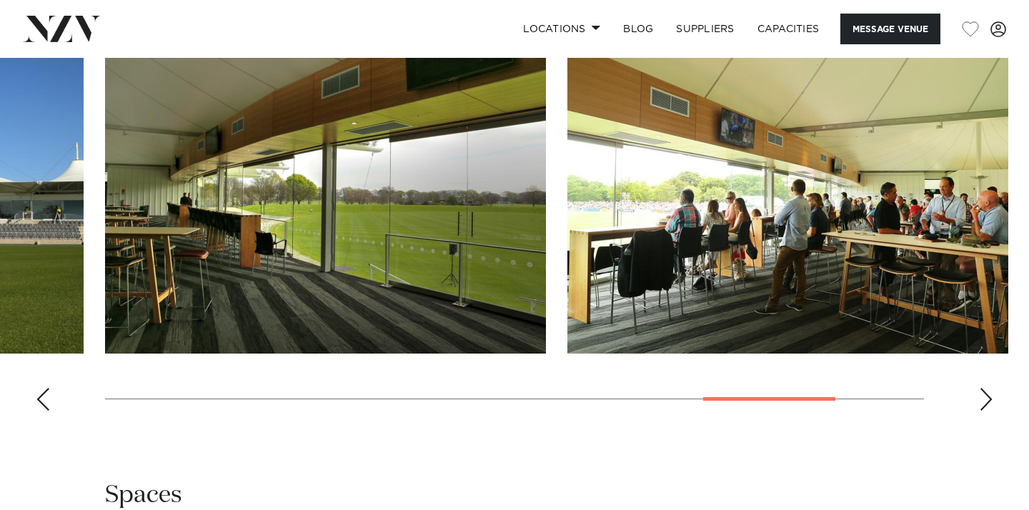
click at [986, 407] on div "Next slide" at bounding box center [986, 399] width 14 height 23
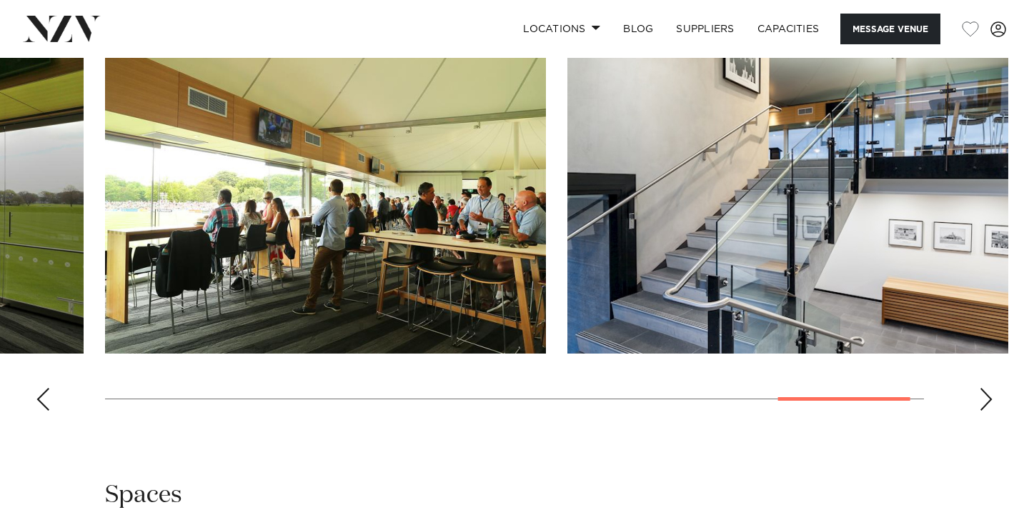
click at [986, 407] on div "Next slide" at bounding box center [986, 399] width 14 height 23
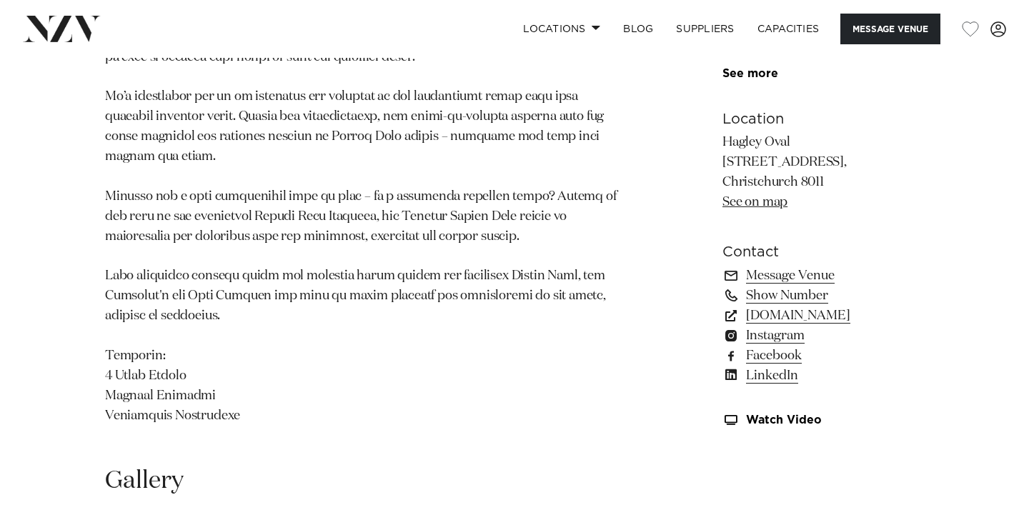
scroll to position [1025, 0]
click at [842, 317] on link "[DOMAIN_NAME]" at bounding box center [823, 317] width 202 height 20
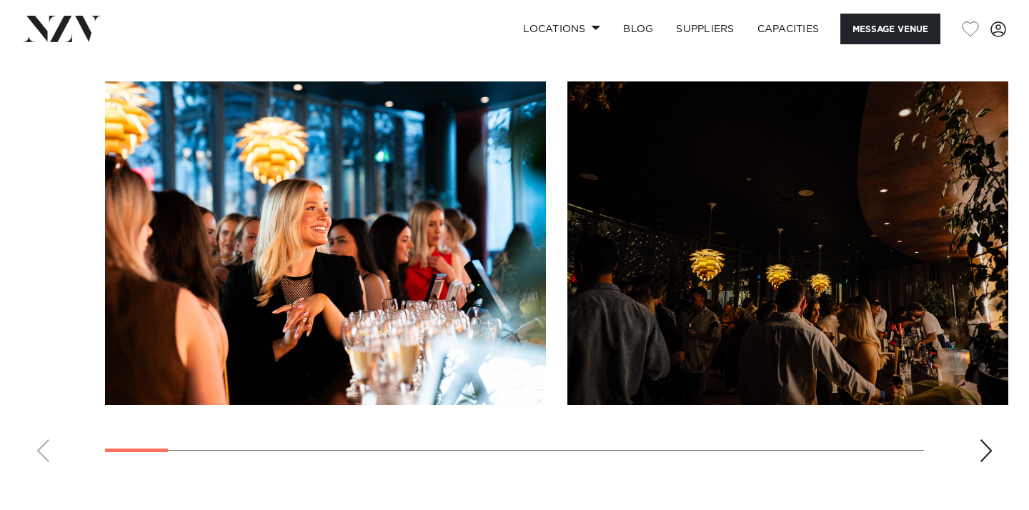
scroll to position [1365, 0]
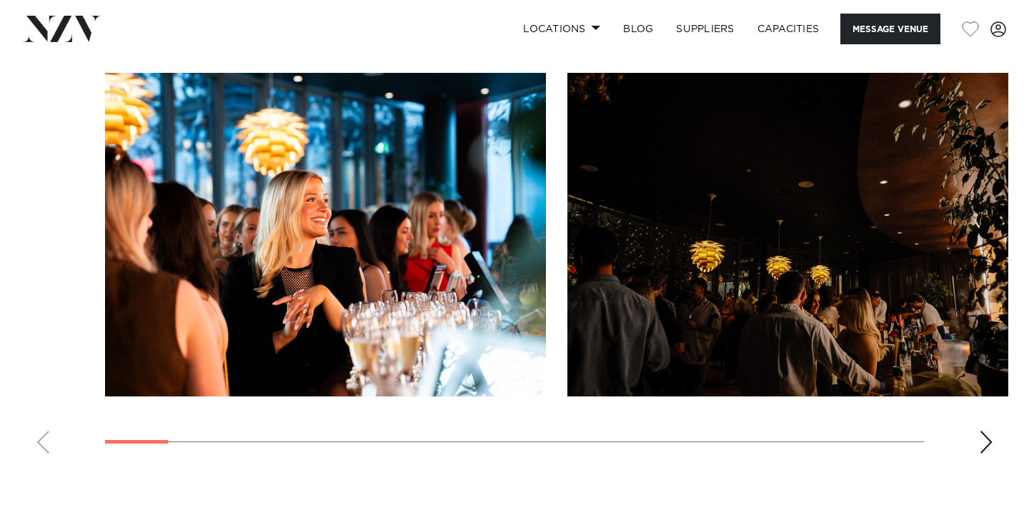
click at [979, 441] on div "Next slide" at bounding box center [986, 442] width 14 height 23
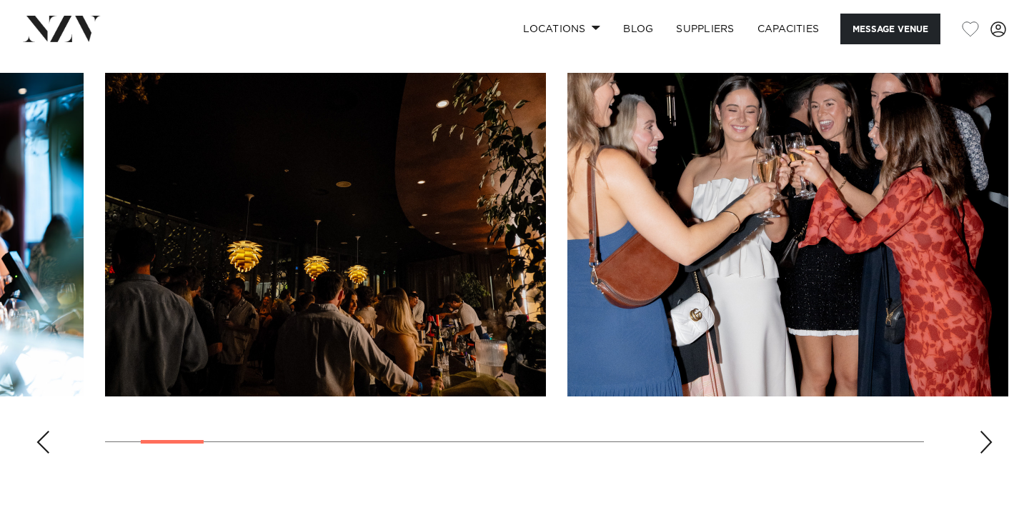
click at [979, 441] on div "Next slide" at bounding box center [986, 442] width 14 height 23
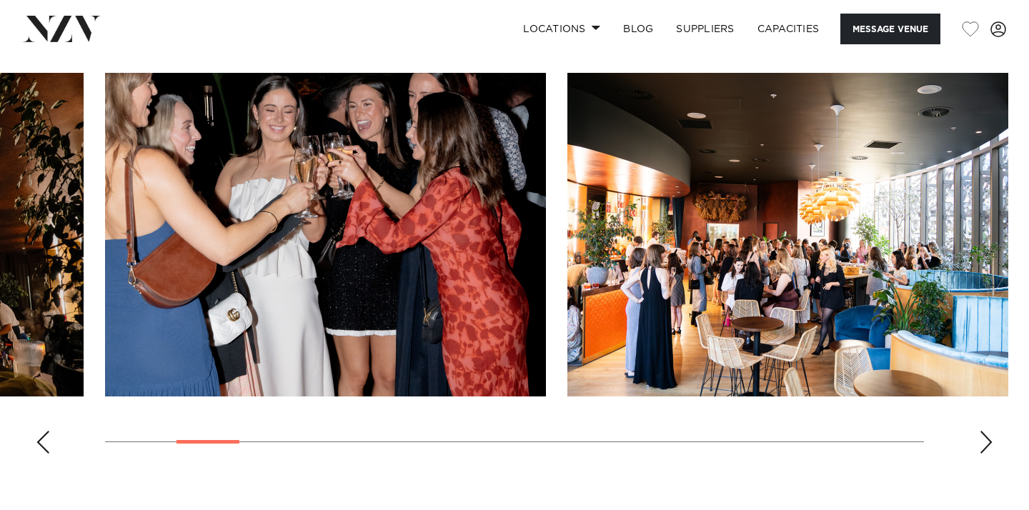
click at [979, 441] on div "Next slide" at bounding box center [986, 442] width 14 height 23
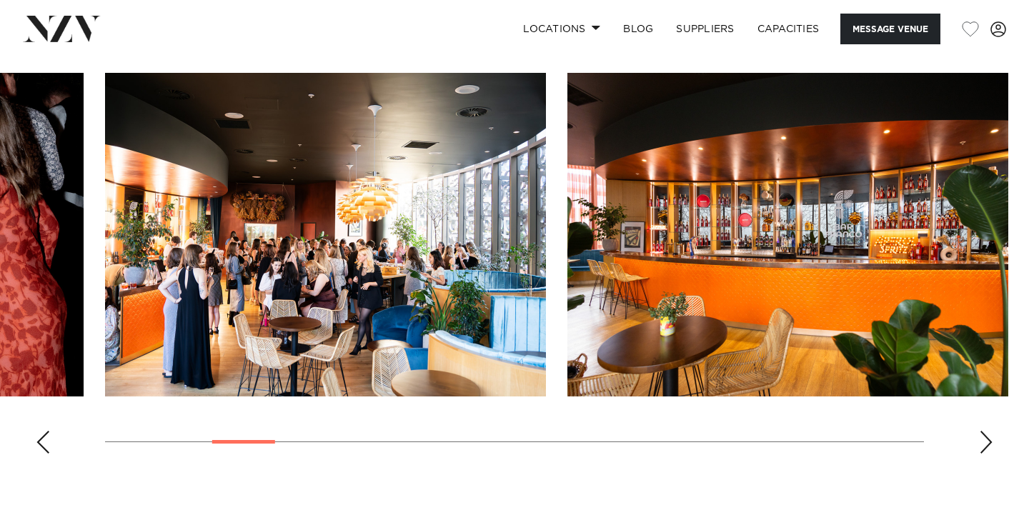
click at [979, 441] on div "Next slide" at bounding box center [986, 442] width 14 height 23
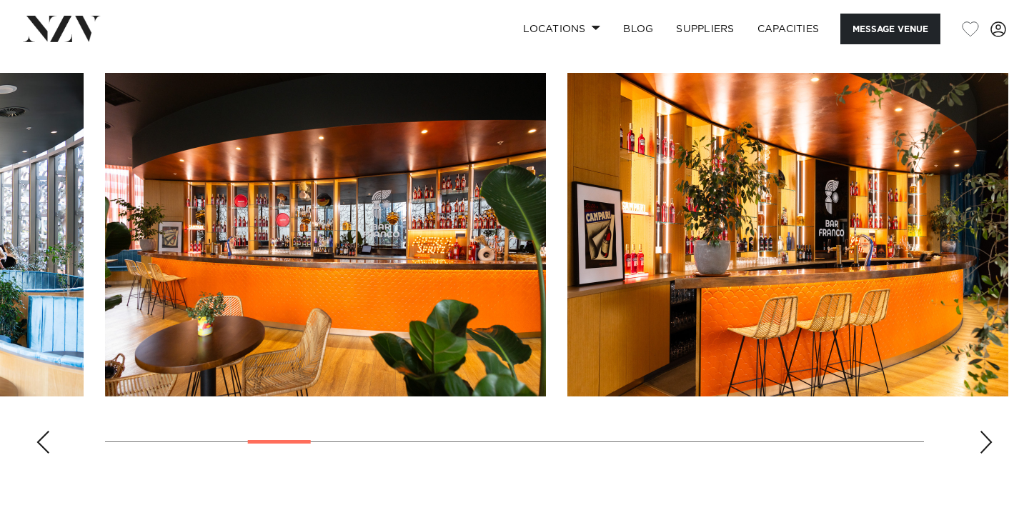
click at [979, 441] on div "Next slide" at bounding box center [986, 442] width 14 height 23
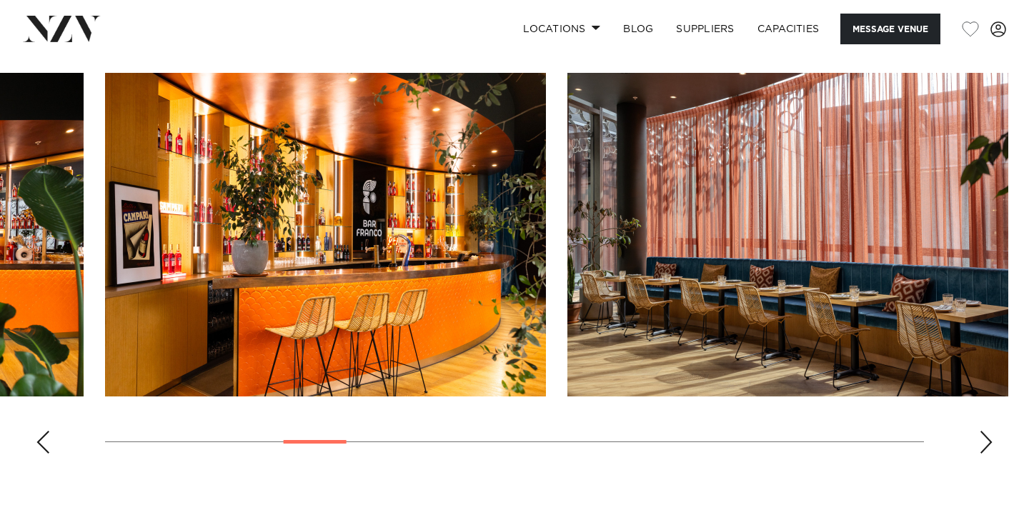
click at [979, 441] on div "Next slide" at bounding box center [986, 442] width 14 height 23
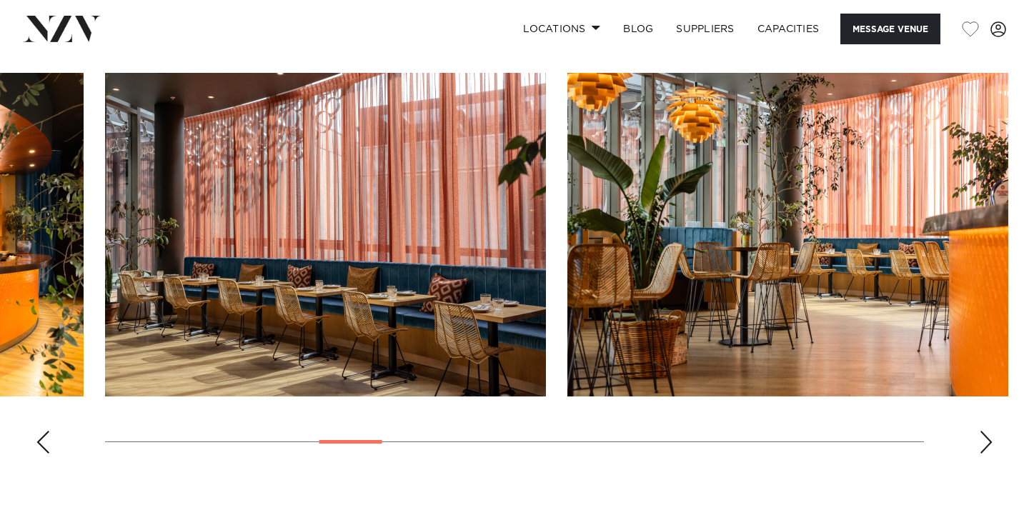
click at [979, 441] on div "Next slide" at bounding box center [986, 442] width 14 height 23
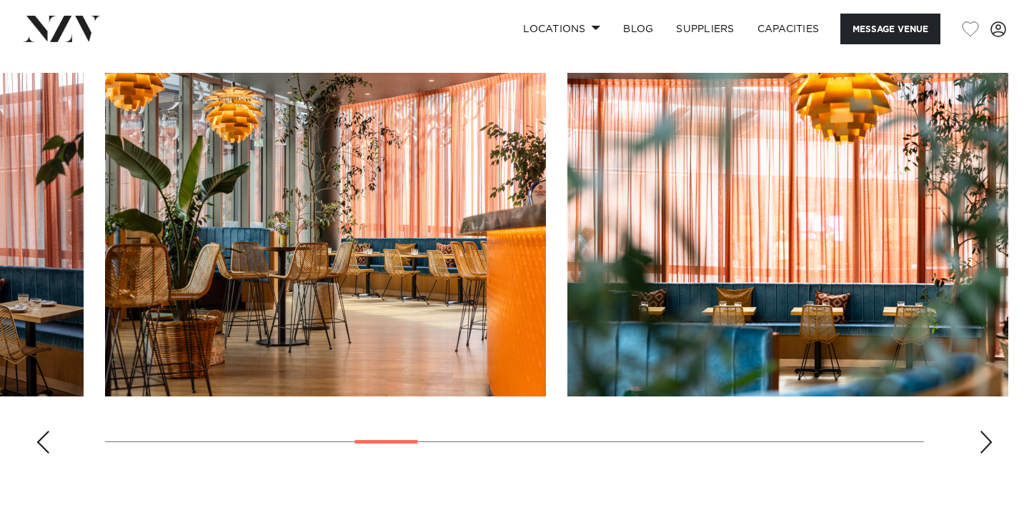
click at [979, 441] on div "Next slide" at bounding box center [986, 442] width 14 height 23
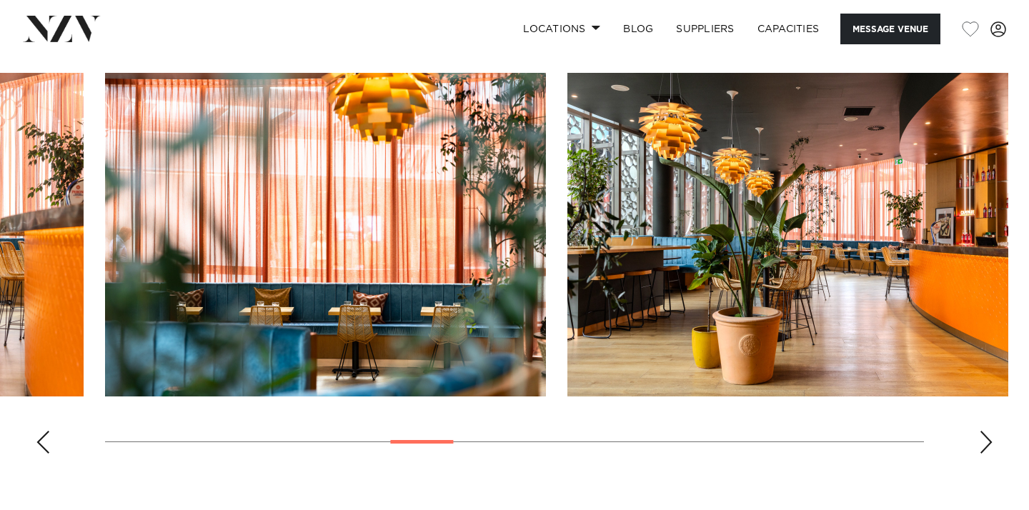
click at [979, 441] on div "Next slide" at bounding box center [986, 442] width 14 height 23
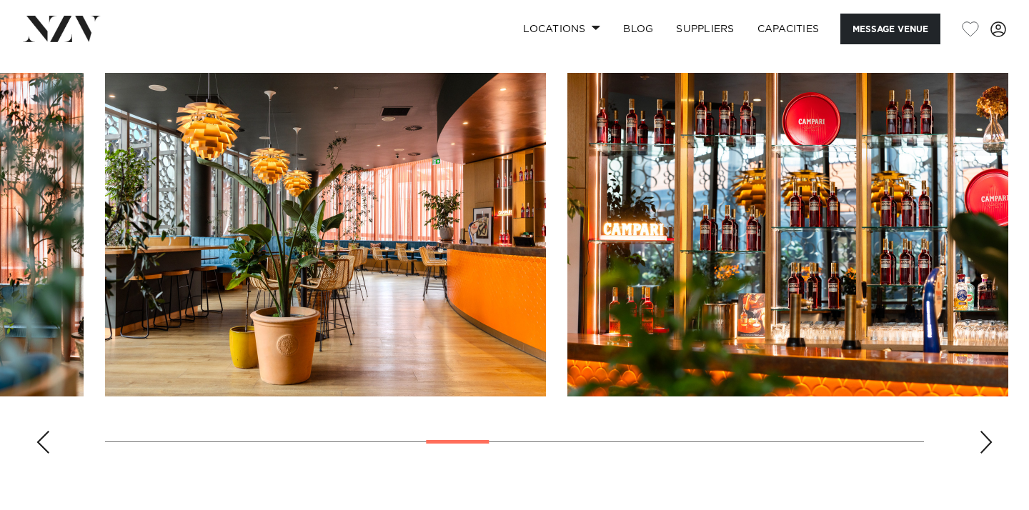
click at [979, 441] on div "Next slide" at bounding box center [986, 442] width 14 height 23
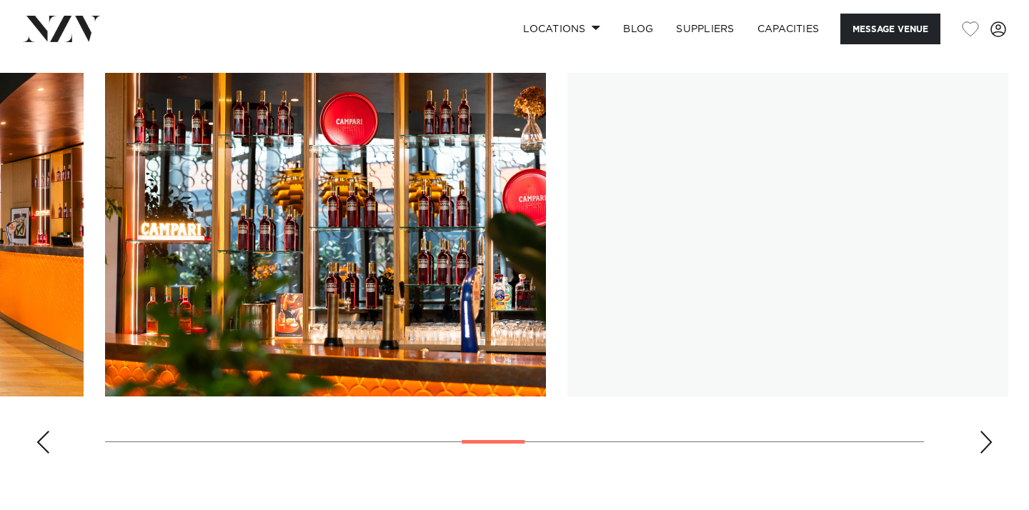
click at [979, 441] on div "Next slide" at bounding box center [986, 442] width 14 height 23
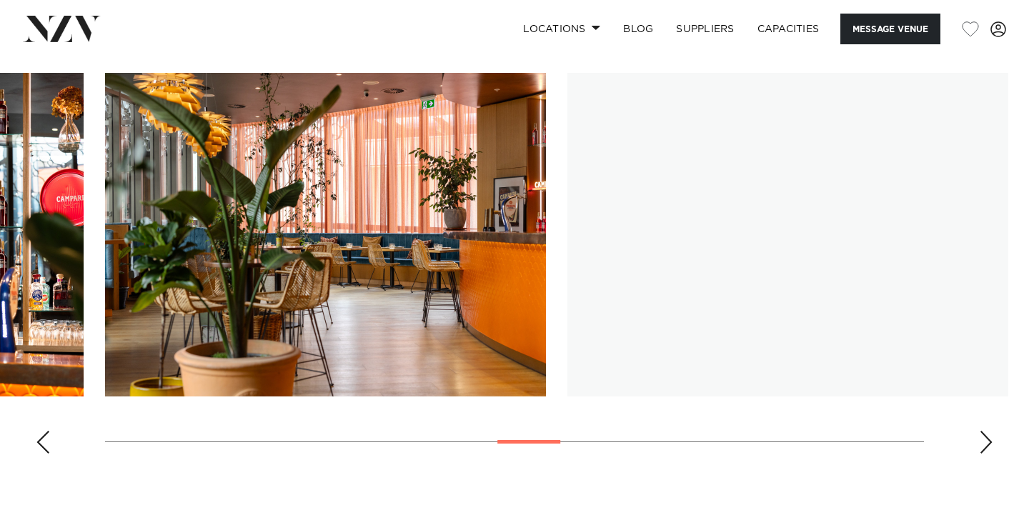
click at [979, 441] on div "Next slide" at bounding box center [986, 442] width 14 height 23
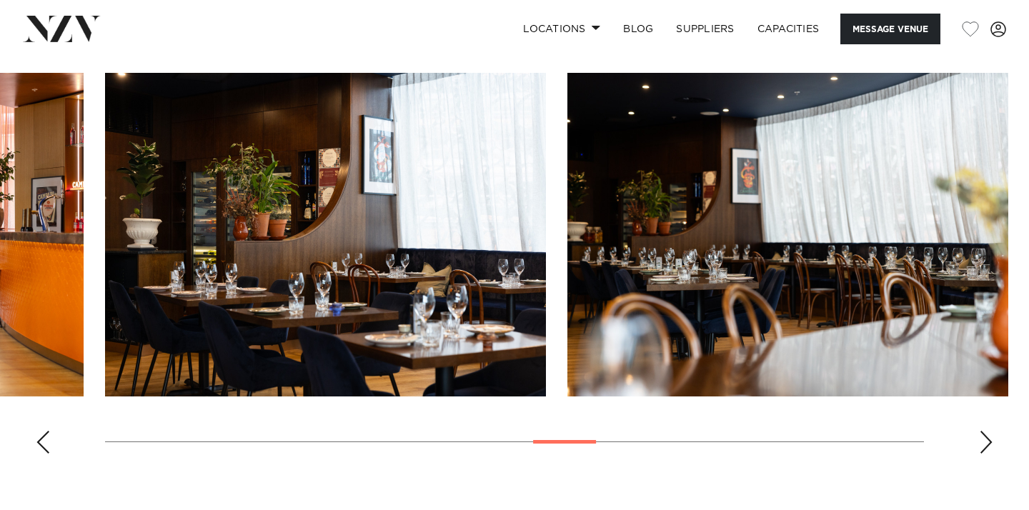
click at [979, 441] on div "Next slide" at bounding box center [986, 442] width 14 height 23
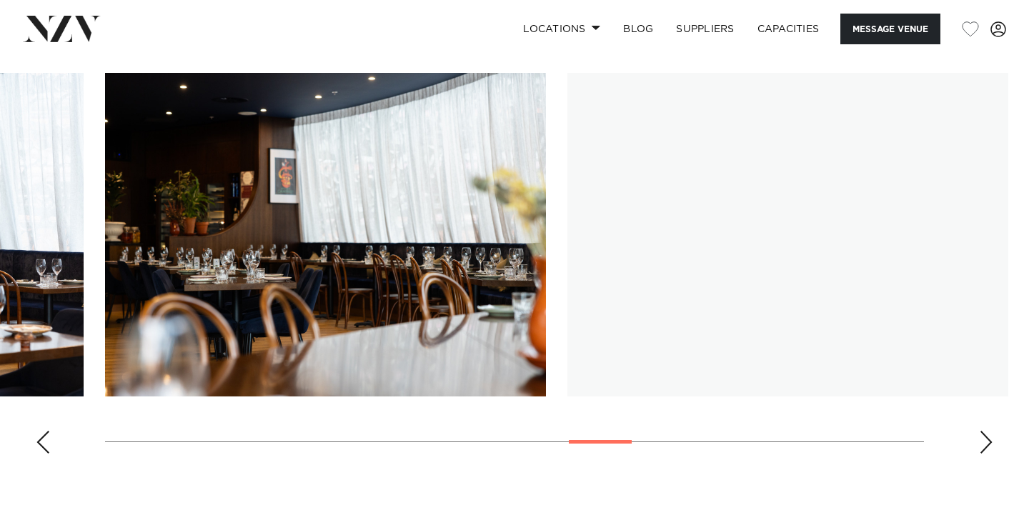
click at [979, 441] on div "Next slide" at bounding box center [986, 442] width 14 height 23
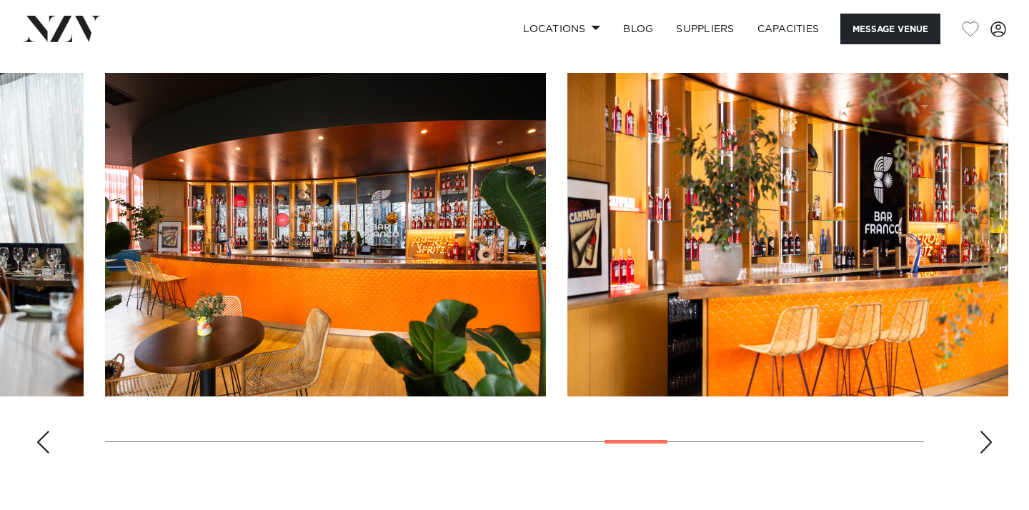
click at [979, 441] on div "Next slide" at bounding box center [986, 442] width 14 height 23
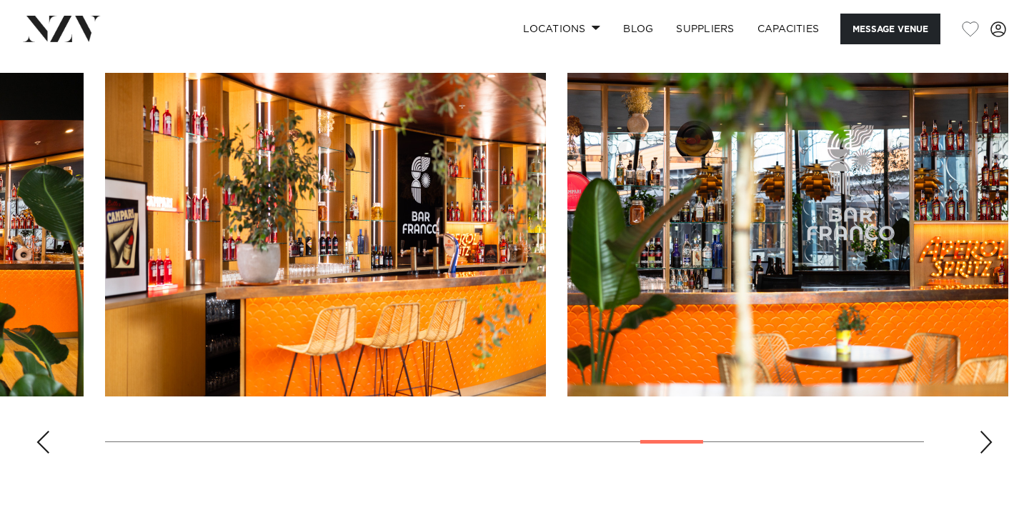
click at [979, 441] on div "Next slide" at bounding box center [986, 442] width 14 height 23
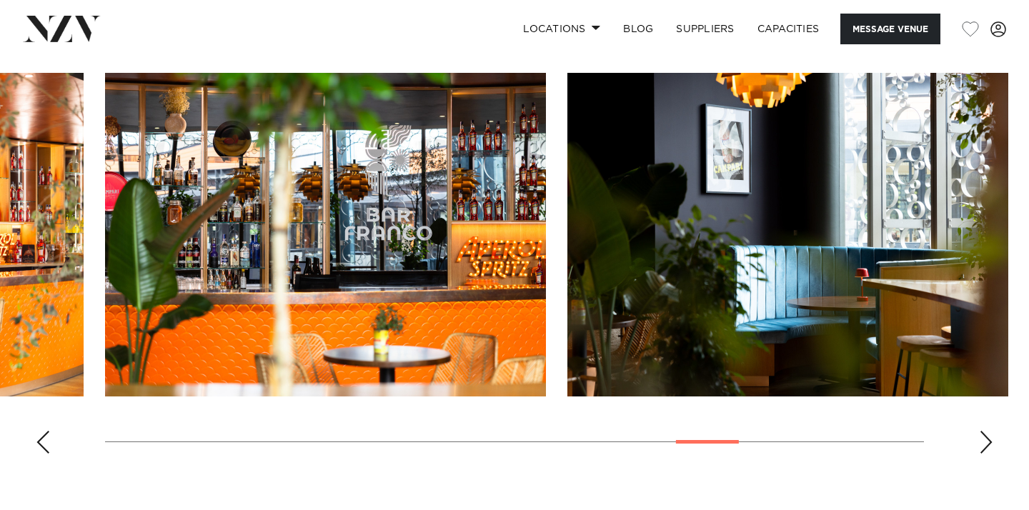
click at [979, 441] on div "Next slide" at bounding box center [986, 442] width 14 height 23
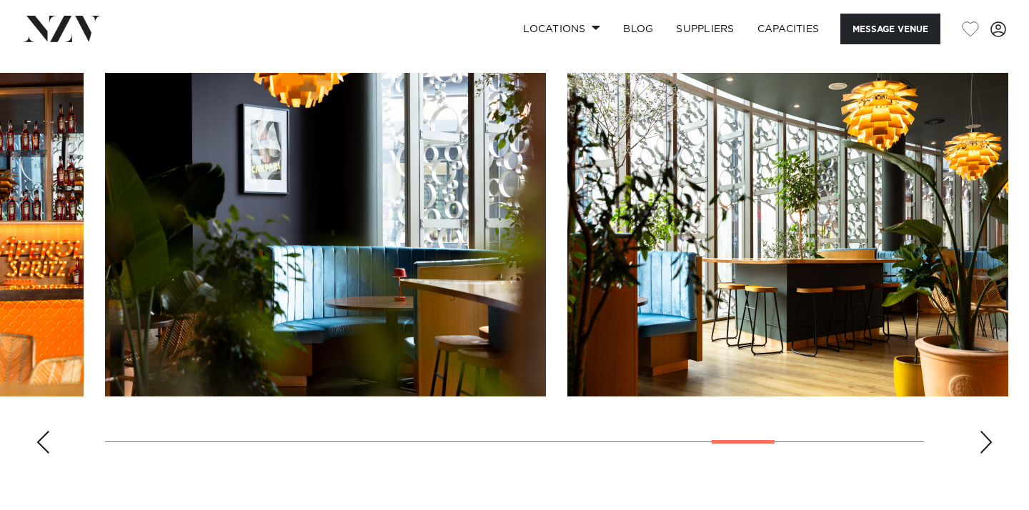
click at [979, 441] on div "Next slide" at bounding box center [986, 442] width 14 height 23
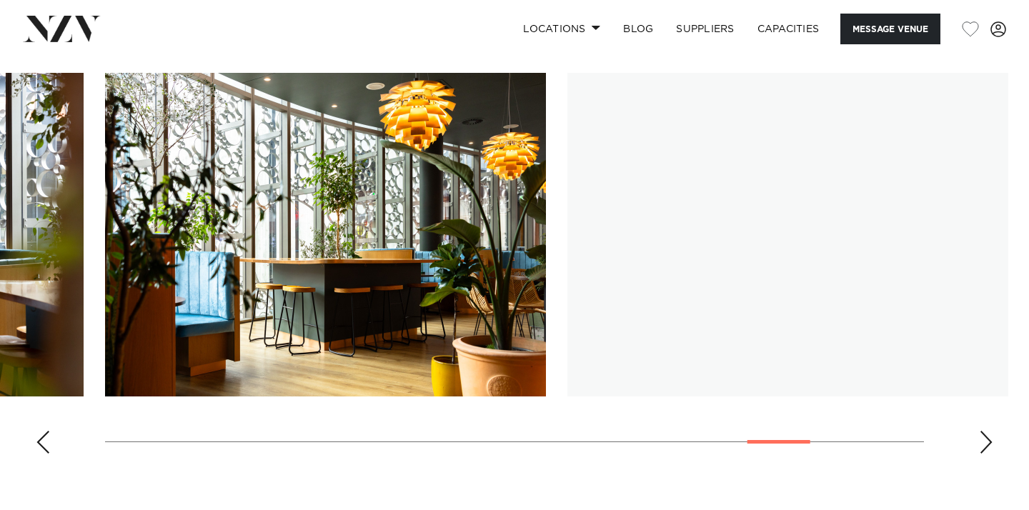
click at [979, 441] on div "Next slide" at bounding box center [986, 442] width 14 height 23
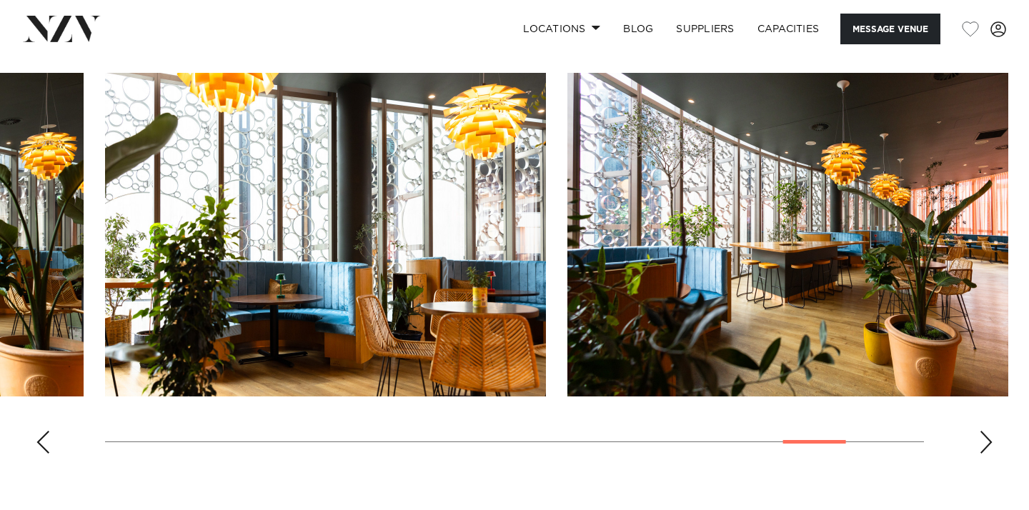
click at [979, 441] on div "Next slide" at bounding box center [986, 442] width 14 height 23
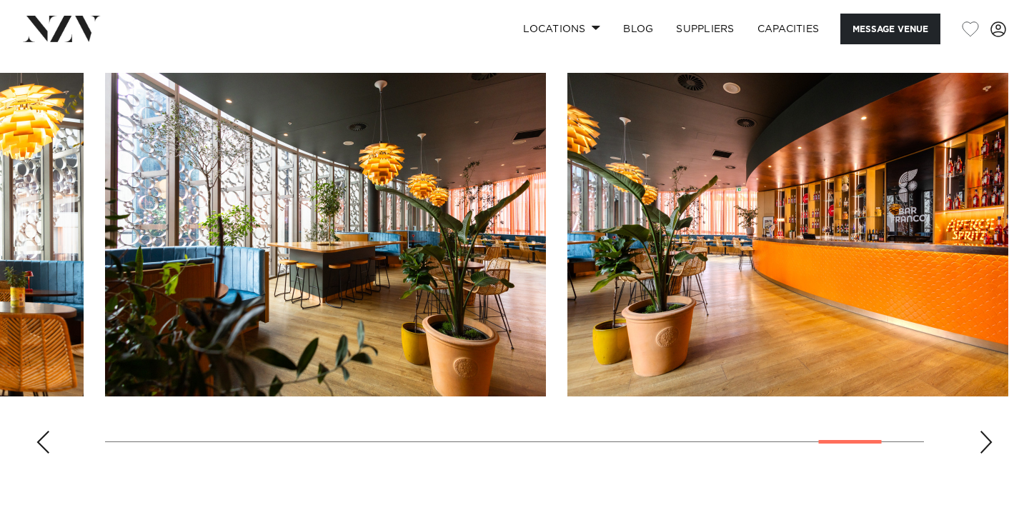
click at [979, 441] on div "Next slide" at bounding box center [986, 442] width 14 height 23
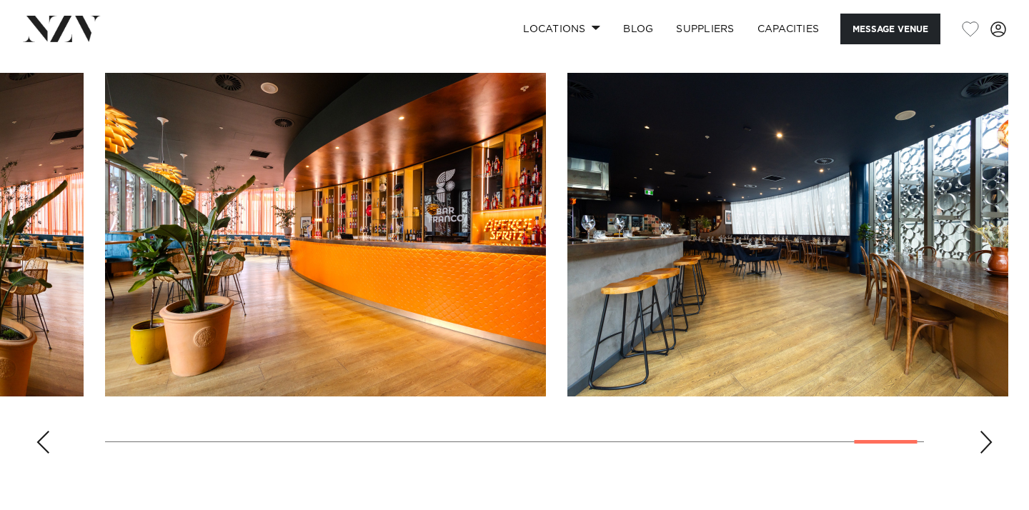
click at [979, 441] on div "Next slide" at bounding box center [986, 442] width 14 height 23
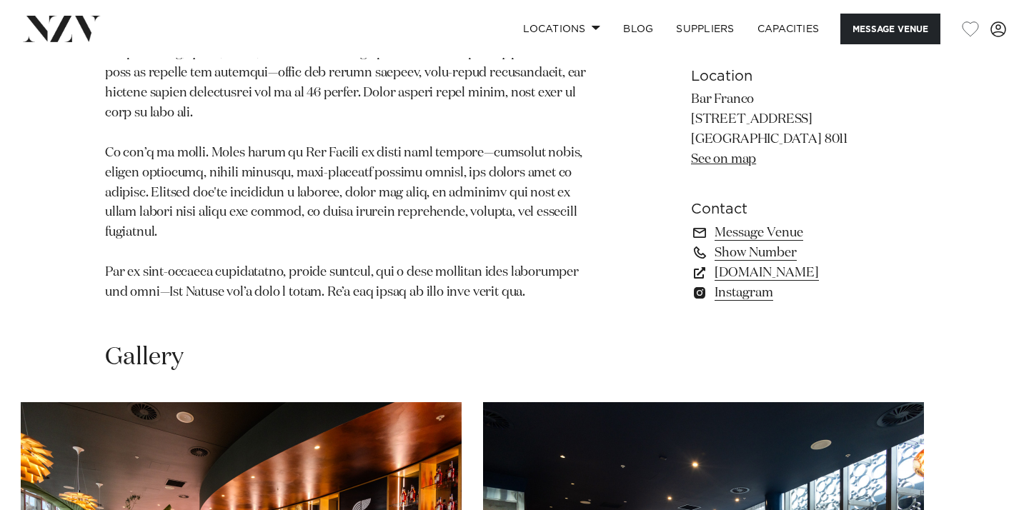
scroll to position [1020, 0]
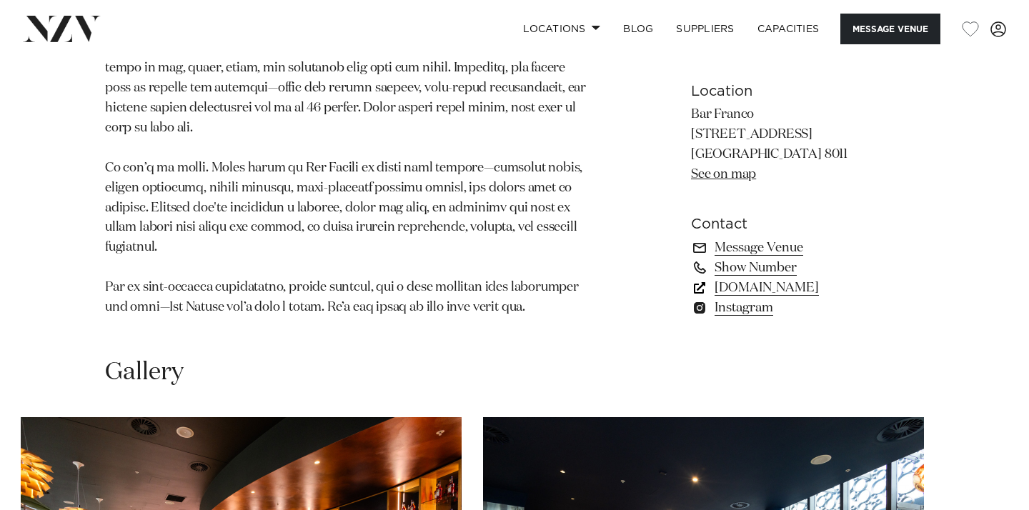
click at [805, 294] on link "[DOMAIN_NAME]" at bounding box center [807, 288] width 233 height 20
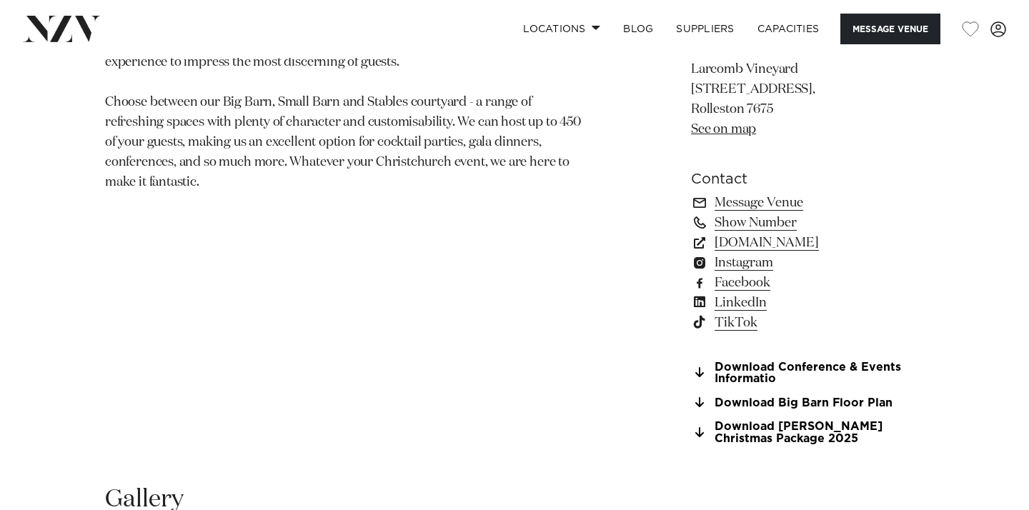
scroll to position [986, 0]
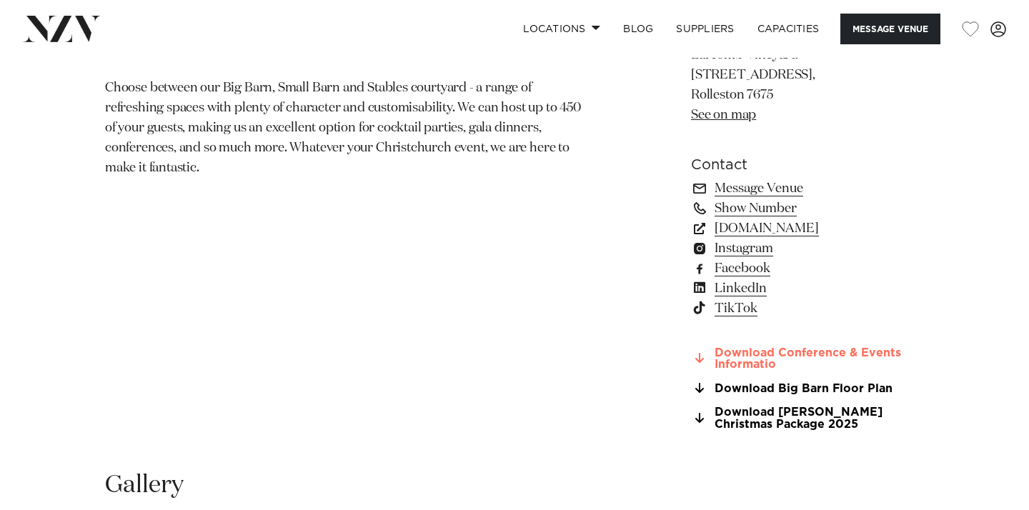
click at [776, 366] on link "Download Conference & Events Informatio" at bounding box center [807, 359] width 233 height 24
